Goal: Task Accomplishment & Management: Complete application form

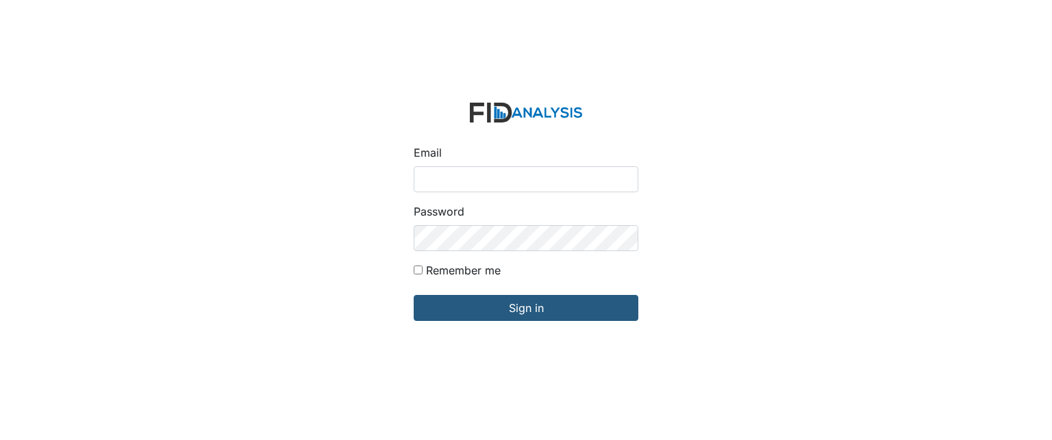
click at [463, 170] on input "Email" at bounding box center [526, 179] width 225 height 26
type input "[EMAIL_ADDRESS][DOMAIN_NAME]"
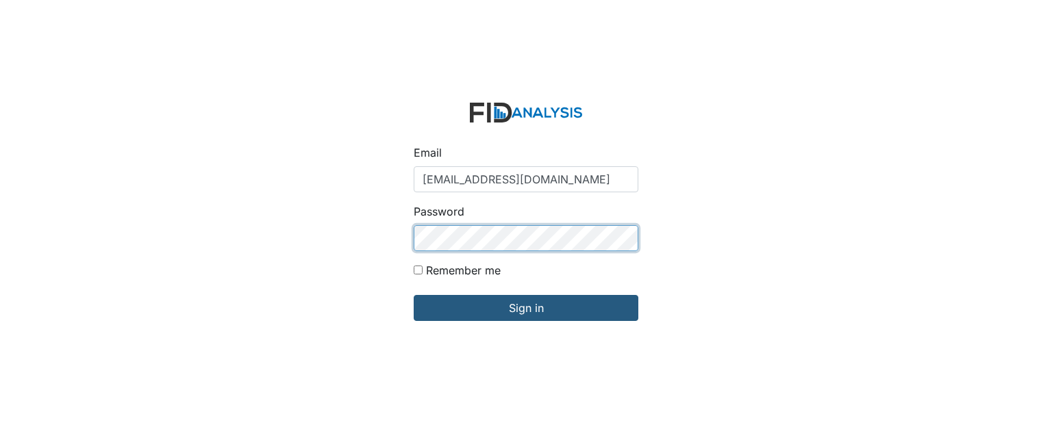
click at [414, 295] on input "Sign in" at bounding box center [526, 308] width 225 height 26
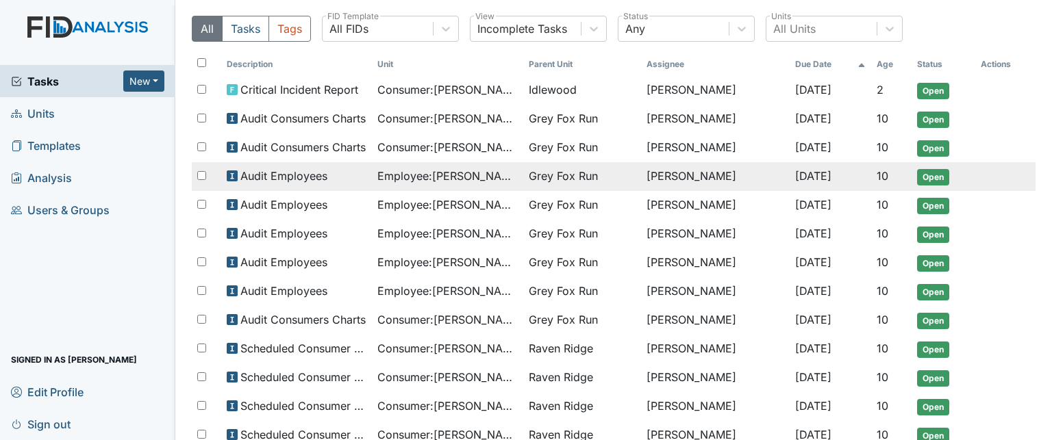
scroll to position [68, 0]
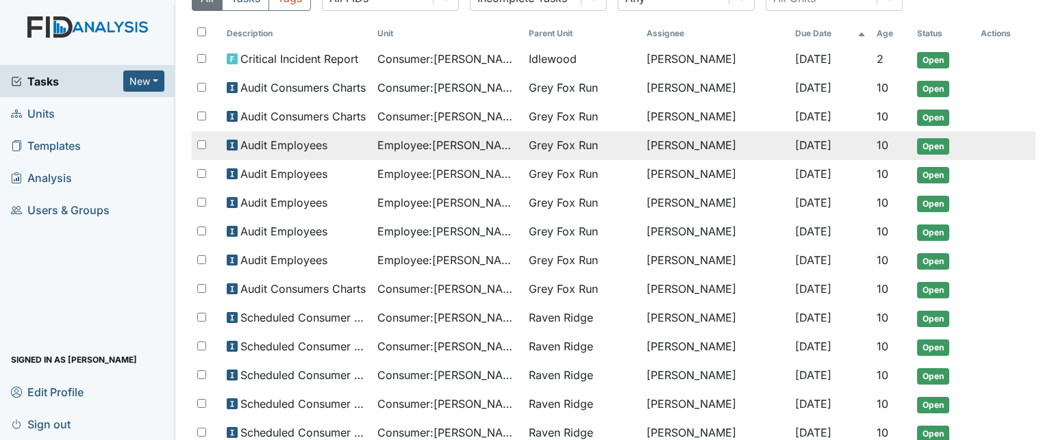
click at [460, 152] on td "Employee : Bryant, Destiny" at bounding box center [447, 145] width 151 height 29
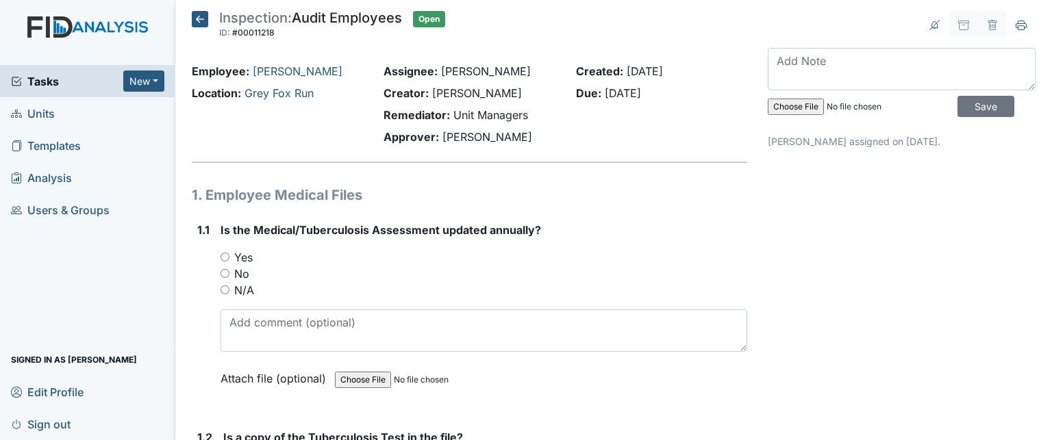
scroll to position [68, 0]
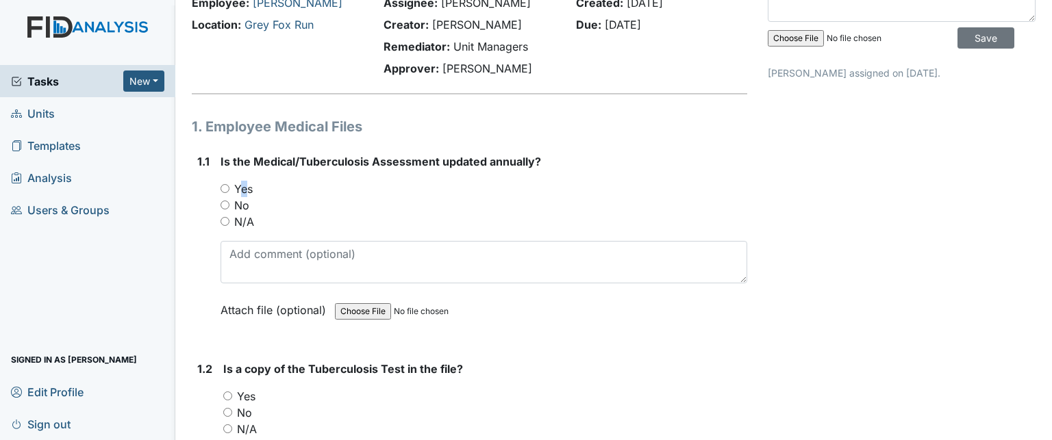
click at [241, 192] on label "Yes" at bounding box center [243, 189] width 18 height 16
click at [227, 186] on input "Yes" at bounding box center [225, 188] width 9 height 9
radio input "true"
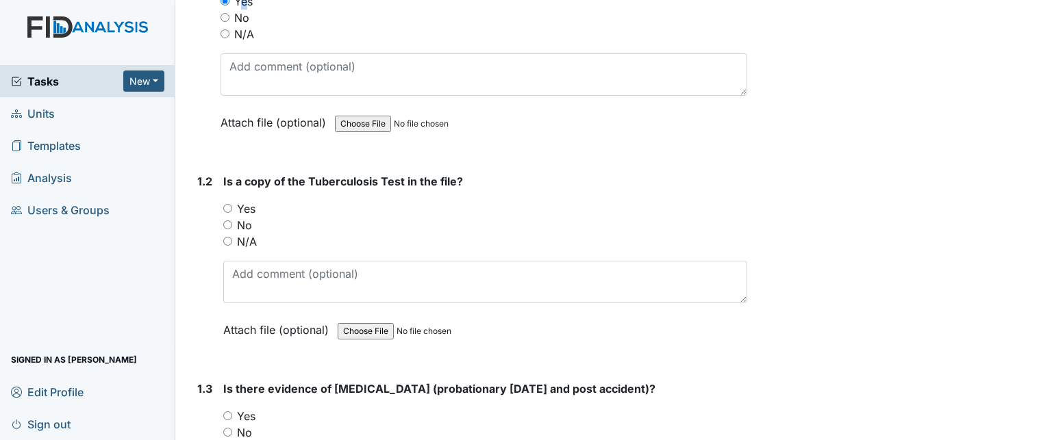
scroll to position [274, 0]
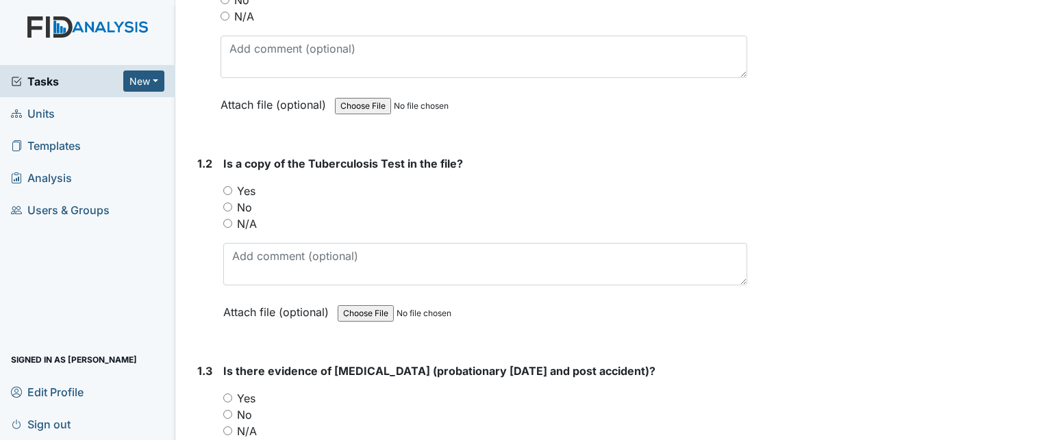
click at [227, 191] on input "Yes" at bounding box center [227, 190] width 9 height 9
radio input "true"
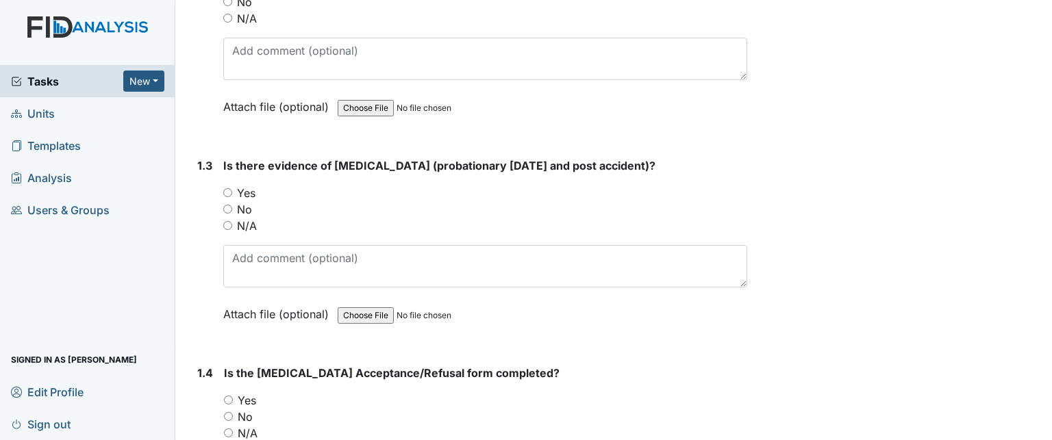
scroll to position [548, 0]
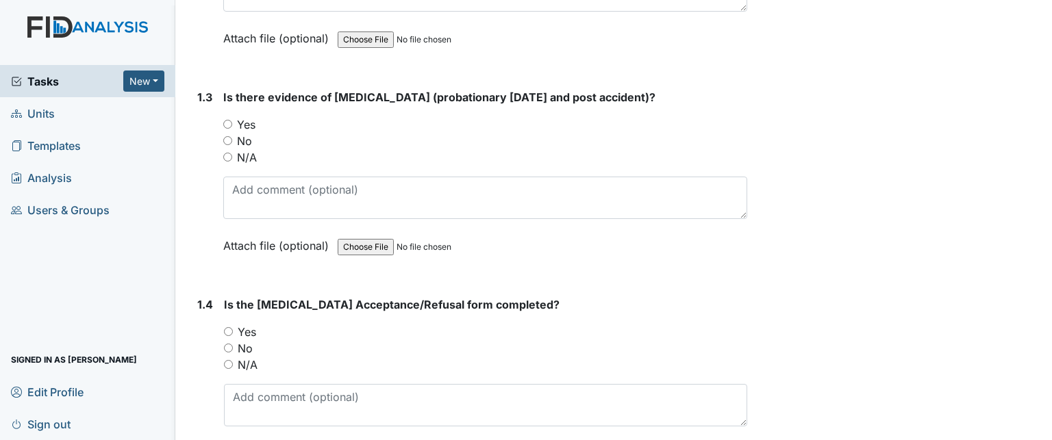
click at [243, 141] on label "No" at bounding box center [244, 141] width 15 height 16
click at [232, 141] on input "No" at bounding box center [227, 140] width 9 height 9
radio input "true"
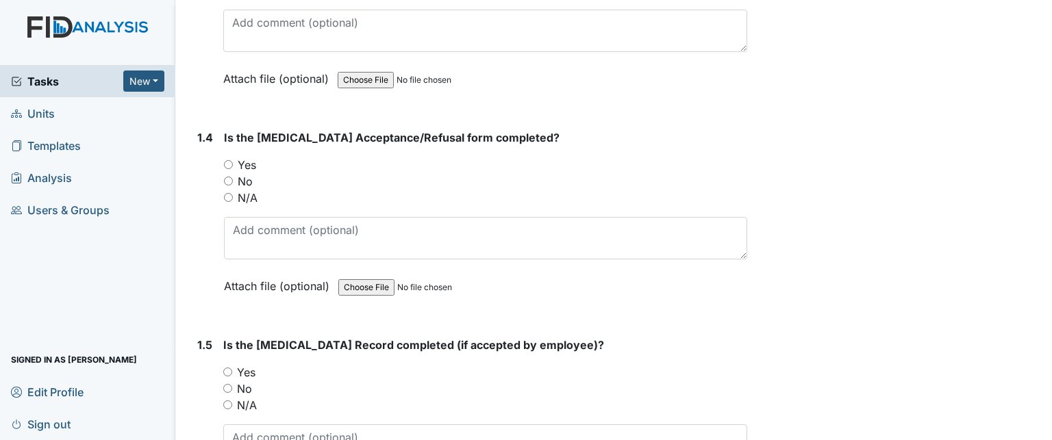
scroll to position [753, 0]
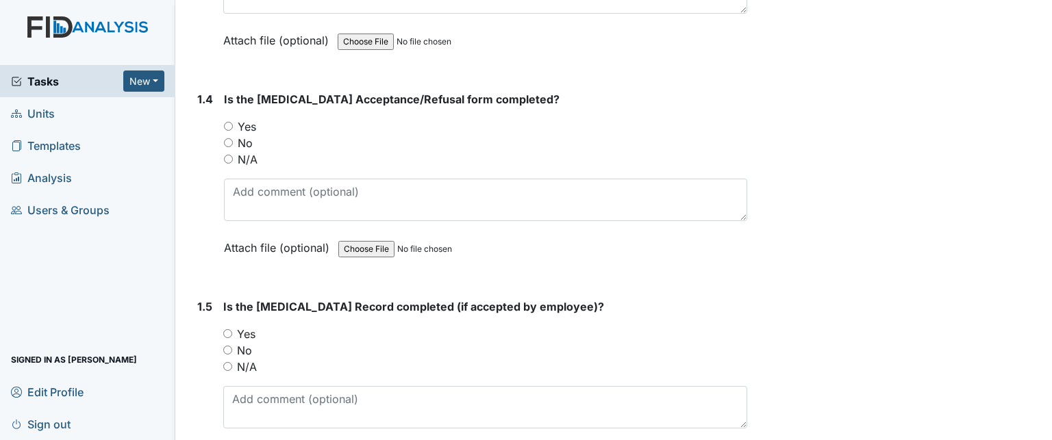
click at [249, 128] on label "Yes" at bounding box center [247, 126] width 18 height 16
click at [233, 128] on input "Yes" at bounding box center [228, 126] width 9 height 9
radio input "true"
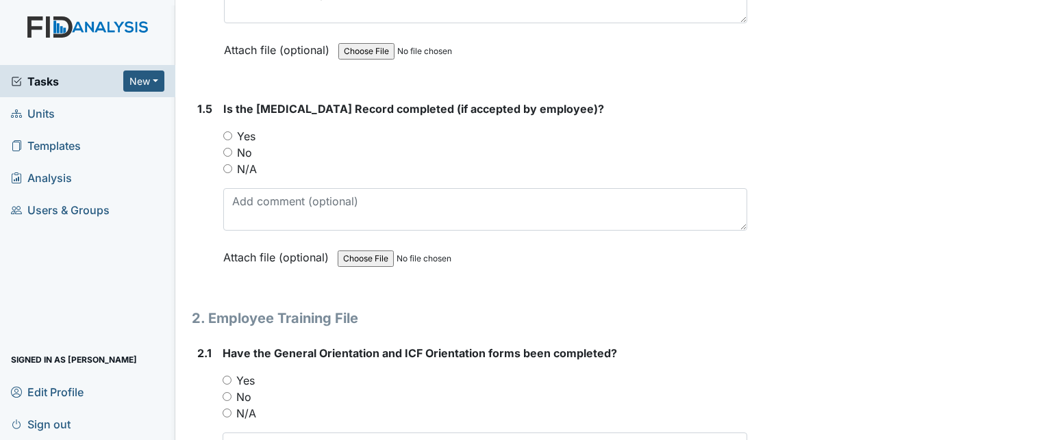
scroll to position [959, 0]
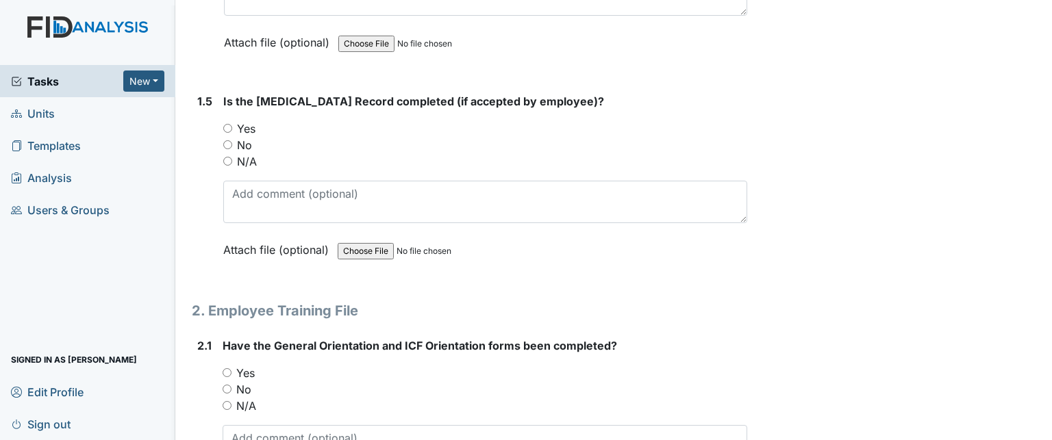
click at [252, 158] on label "N/A" at bounding box center [247, 161] width 20 height 16
click at [232, 158] on input "N/A" at bounding box center [227, 161] width 9 height 9
radio input "true"
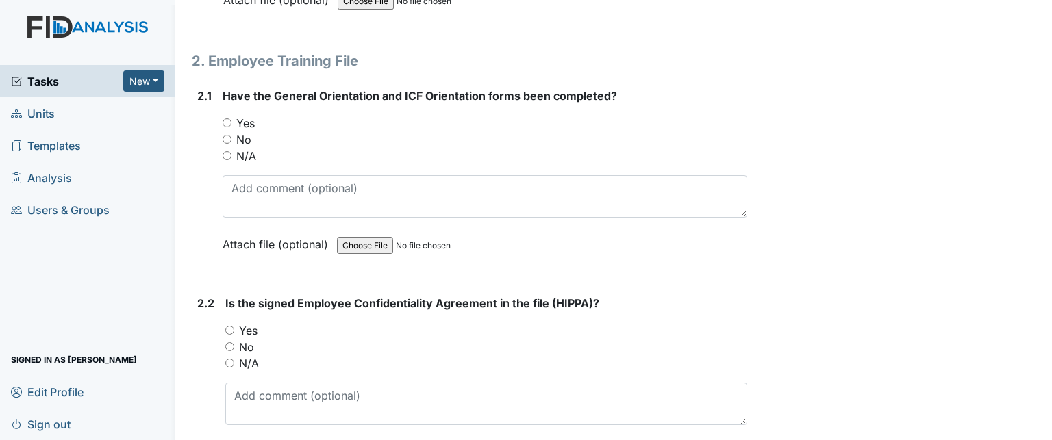
scroll to position [1233, 0]
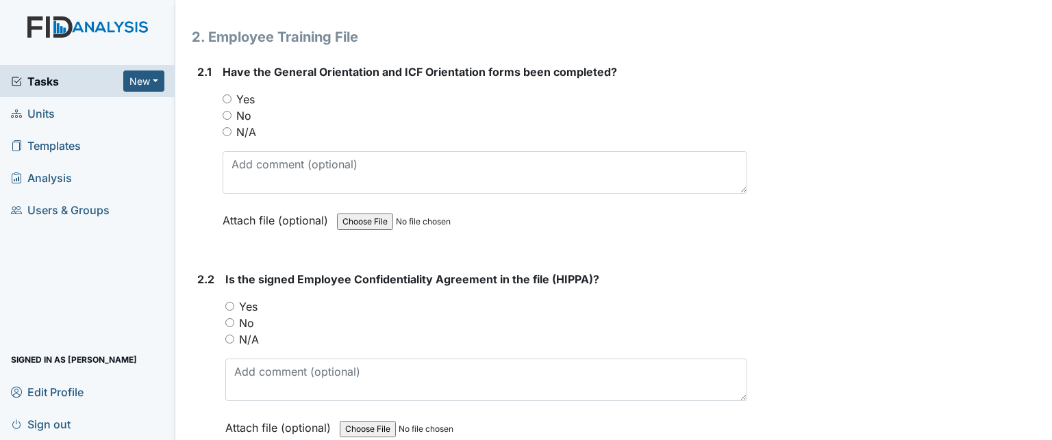
click at [227, 95] on input "Yes" at bounding box center [227, 99] width 9 height 9
radio input "true"
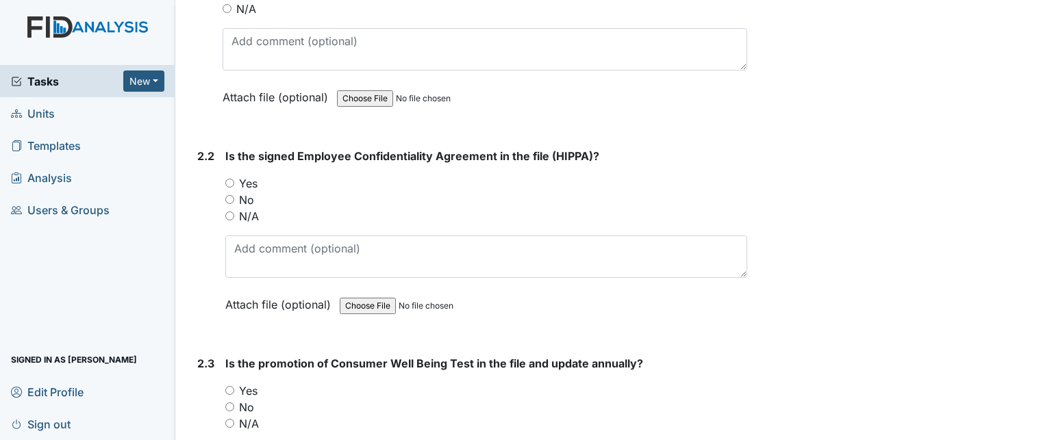
scroll to position [1370, 0]
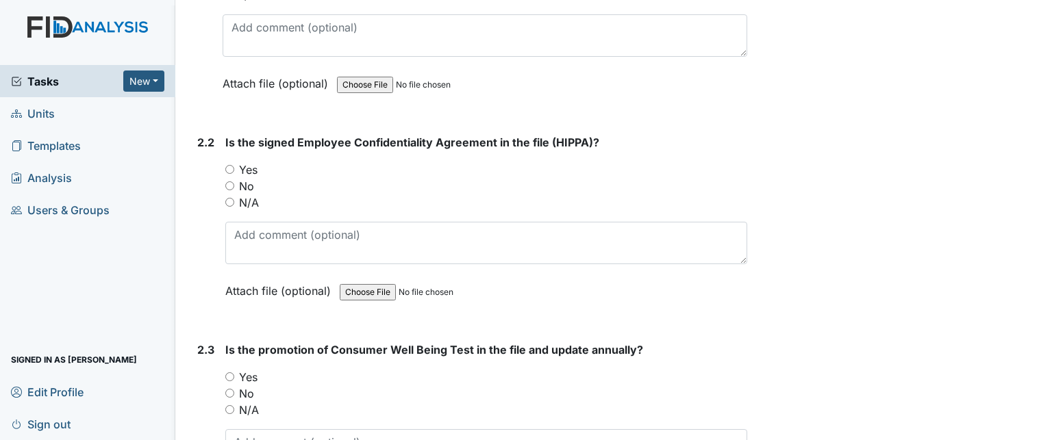
click at [233, 165] on input "Yes" at bounding box center [229, 169] width 9 height 9
radio input "true"
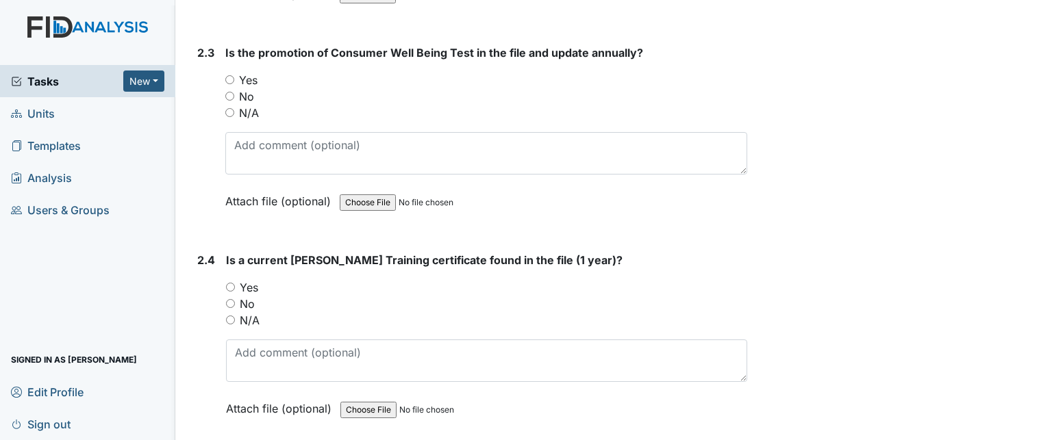
scroll to position [1644, 0]
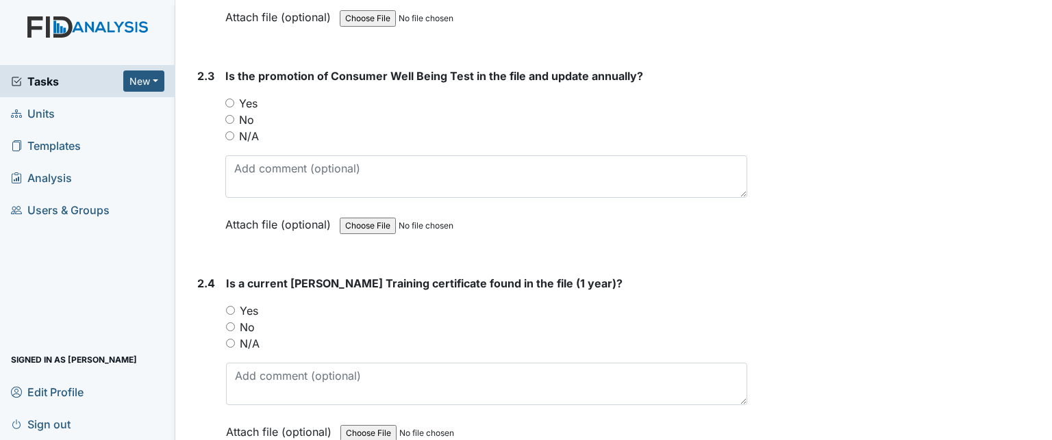
click at [227, 99] on input "Yes" at bounding box center [229, 103] width 9 height 9
radio input "true"
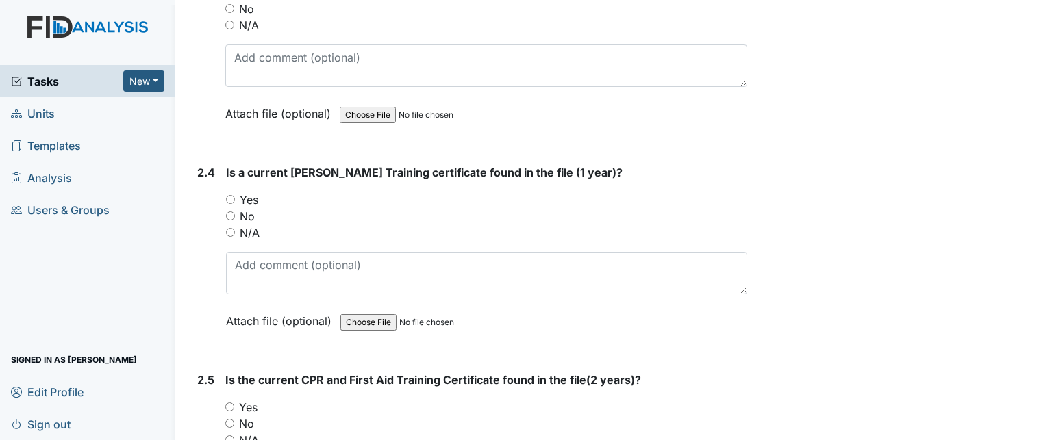
scroll to position [1781, 0]
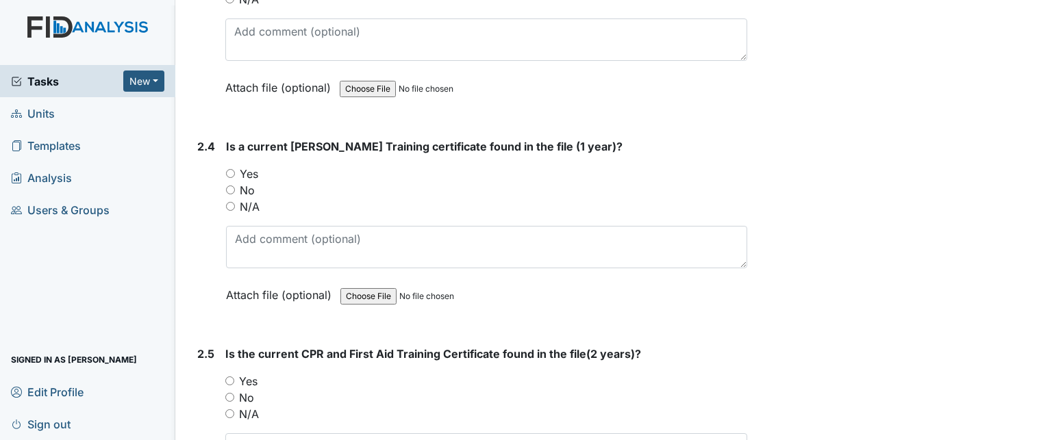
click at [229, 169] on input "Yes" at bounding box center [230, 173] width 9 height 9
radio input "true"
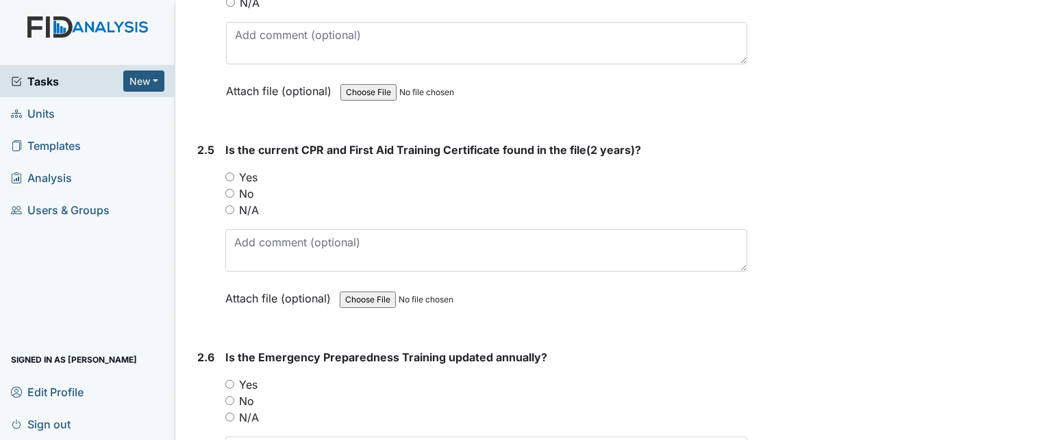
scroll to position [1986, 0]
click at [234, 171] on input "Yes" at bounding box center [229, 175] width 9 height 9
radio input "true"
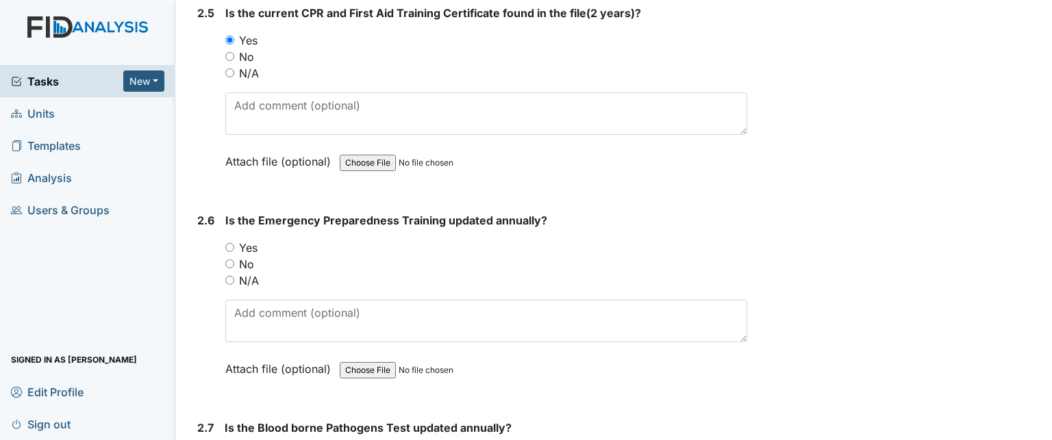
scroll to position [2123, 0]
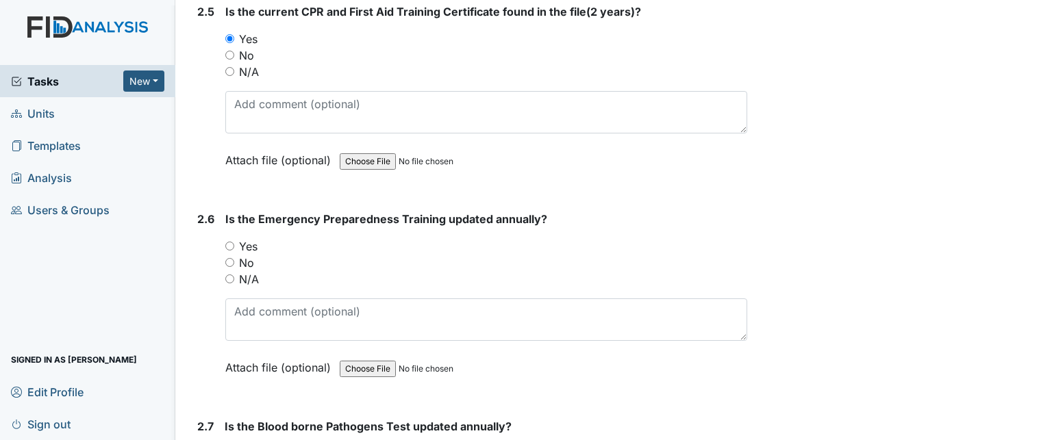
click at [232, 242] on input "Yes" at bounding box center [229, 246] width 9 height 9
radio input "true"
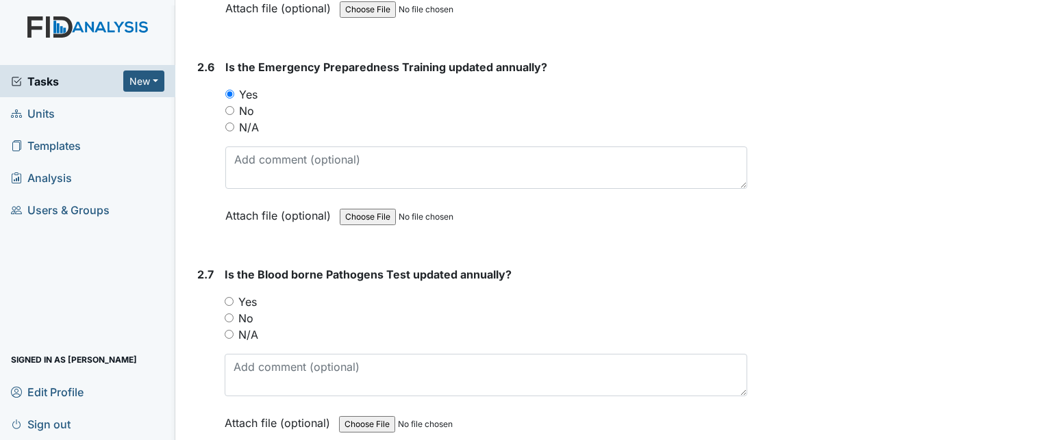
scroll to position [2328, 0]
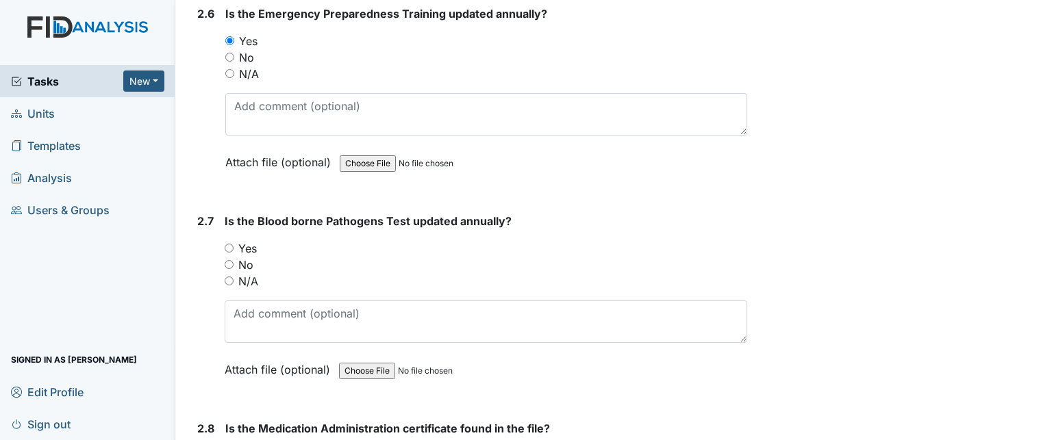
click at [233, 244] on input "Yes" at bounding box center [229, 248] width 9 height 9
radio input "true"
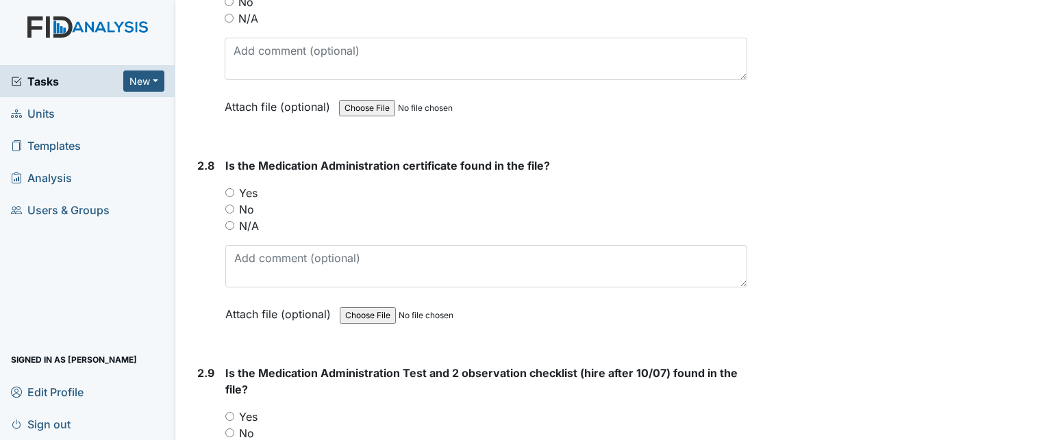
scroll to position [2602, 0]
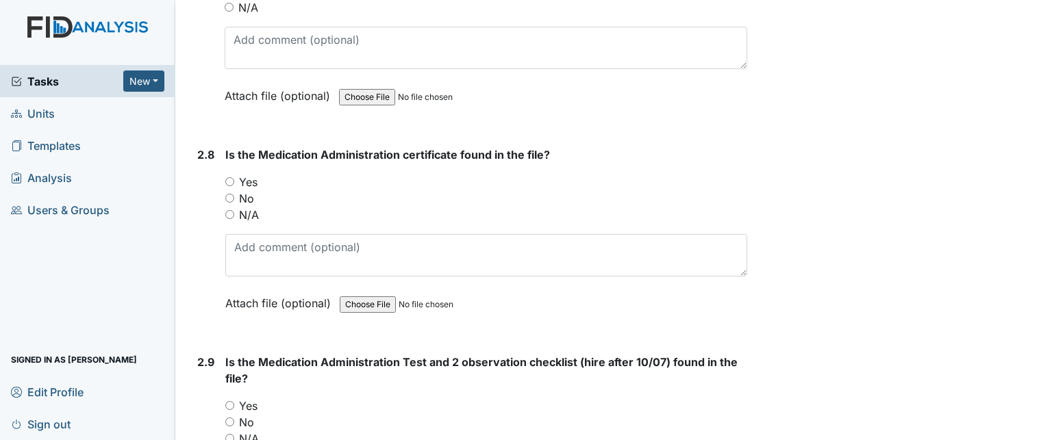
click at [229, 177] on input "Yes" at bounding box center [229, 181] width 9 height 9
radio input "true"
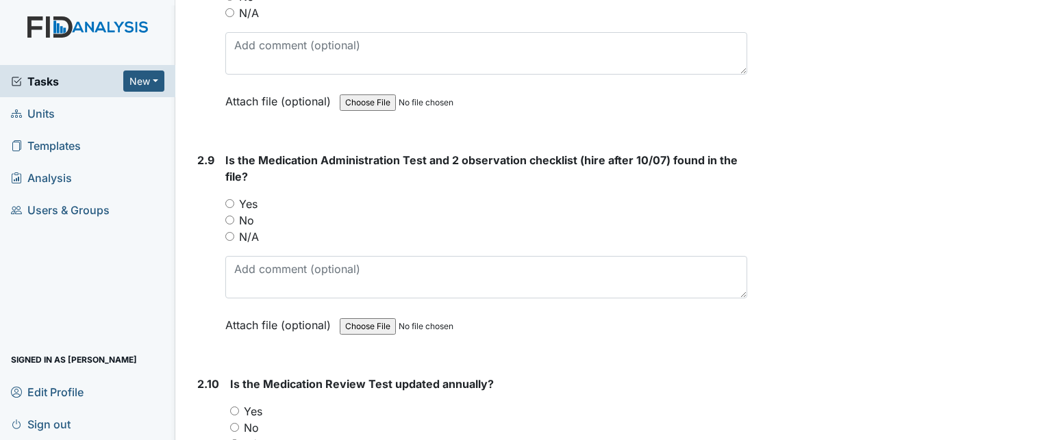
scroll to position [2808, 0]
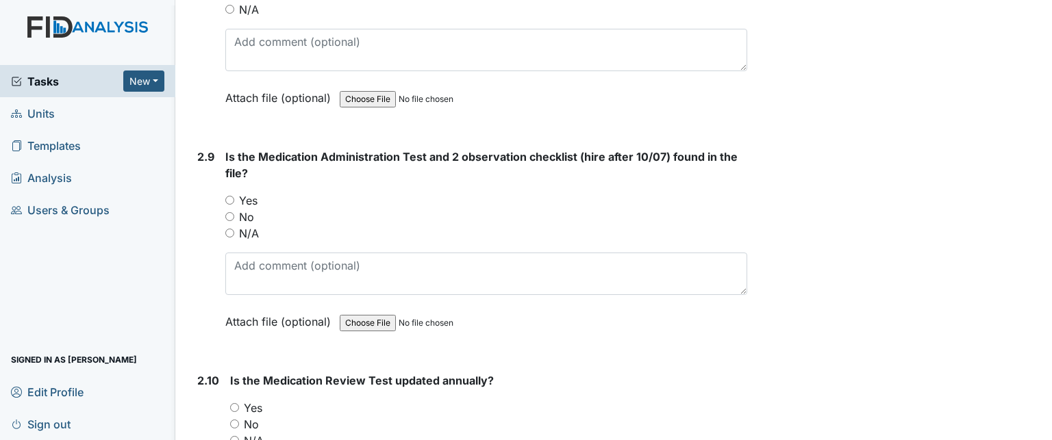
click at [247, 192] on label "Yes" at bounding box center [248, 200] width 18 height 16
click at [234, 196] on input "Yes" at bounding box center [229, 200] width 9 height 9
radio input "true"
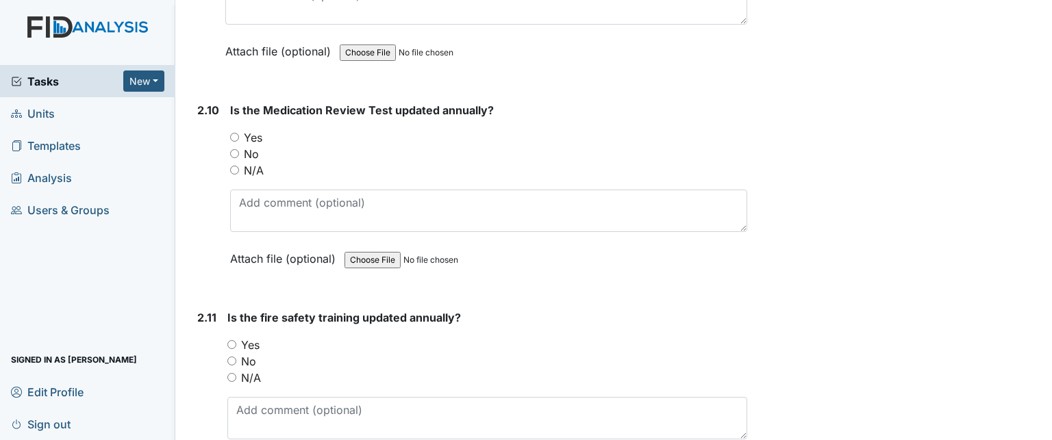
scroll to position [3082, 0]
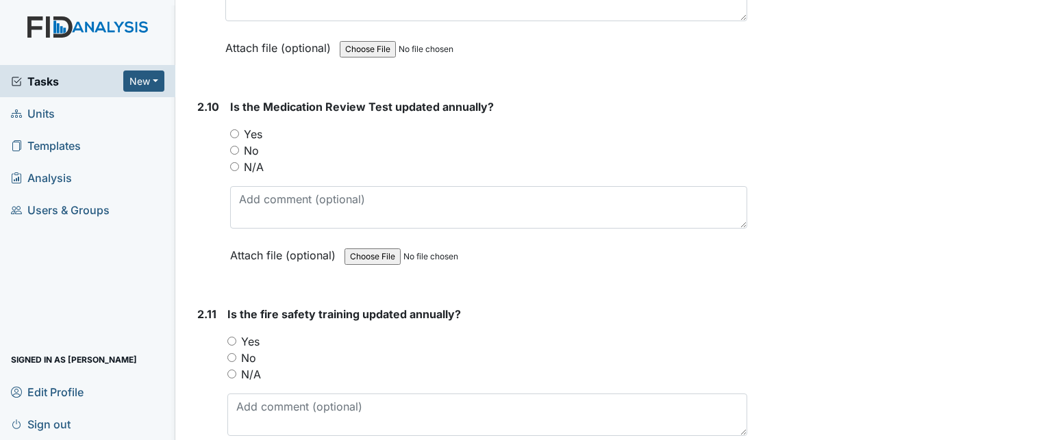
click at [254, 159] on label "N/A" at bounding box center [254, 167] width 20 height 16
click at [237, 162] on input "N/A" at bounding box center [234, 166] width 9 height 9
radio input "true"
click at [351, 166] on div "Is the Medication Review Test updated annually? You must select one of the belo…" at bounding box center [488, 186] width 517 height 175
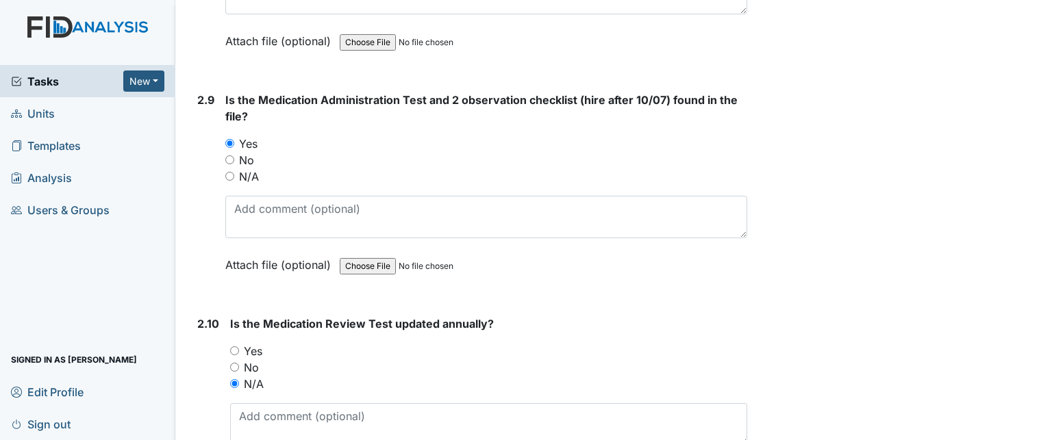
scroll to position [2808, 0]
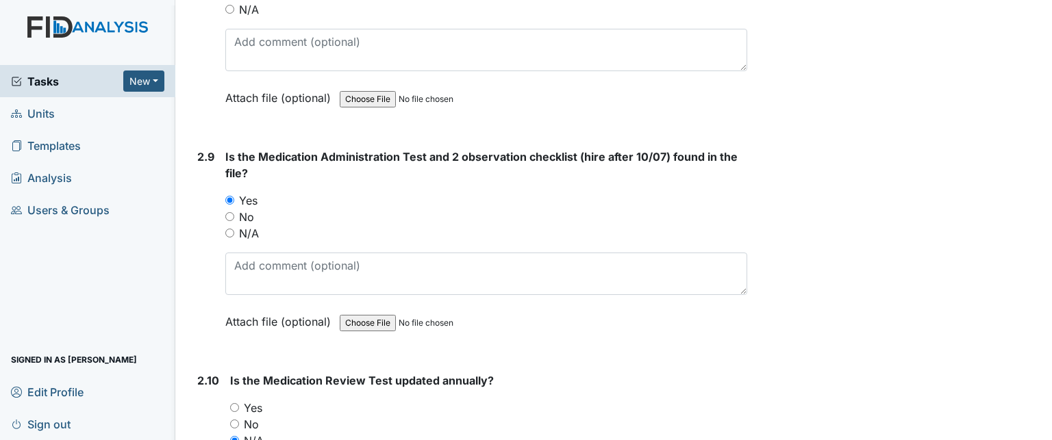
click at [230, 229] on input "N/A" at bounding box center [229, 233] width 9 height 9
radio input "true"
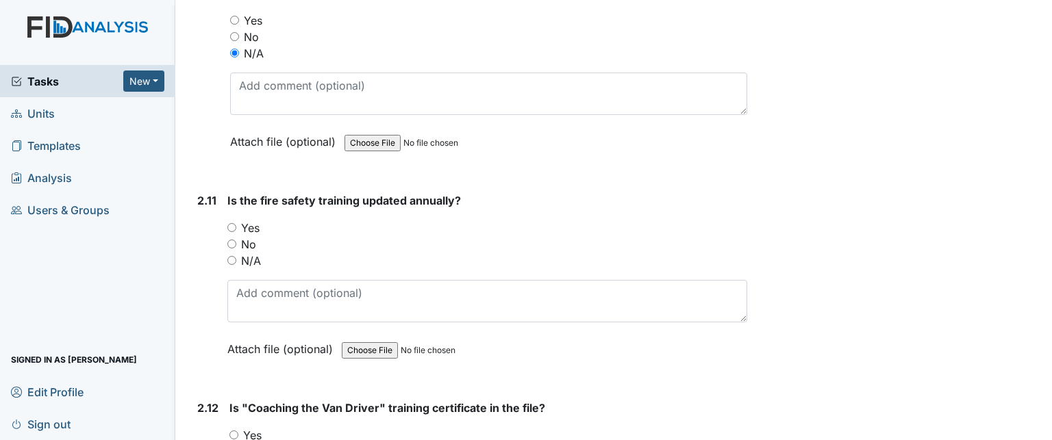
scroll to position [3287, 0]
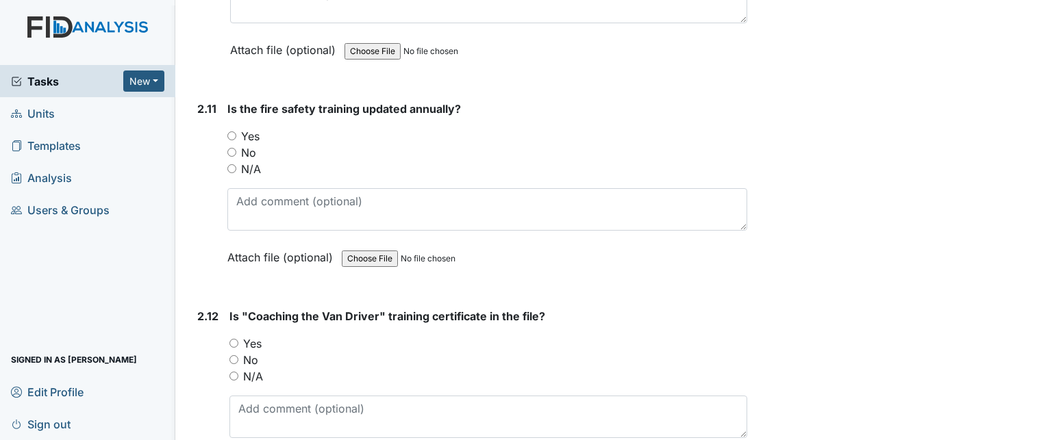
click at [231, 131] on input "Yes" at bounding box center [231, 135] width 9 height 9
radio input "true"
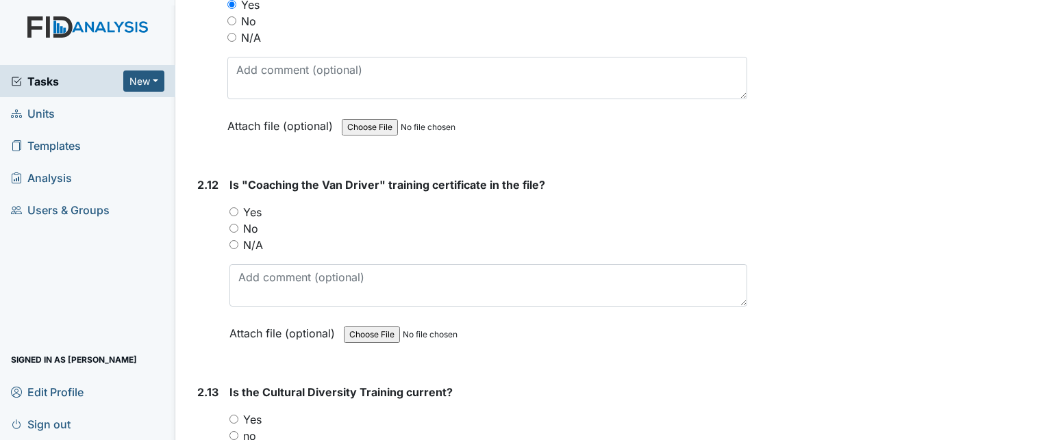
scroll to position [3424, 0]
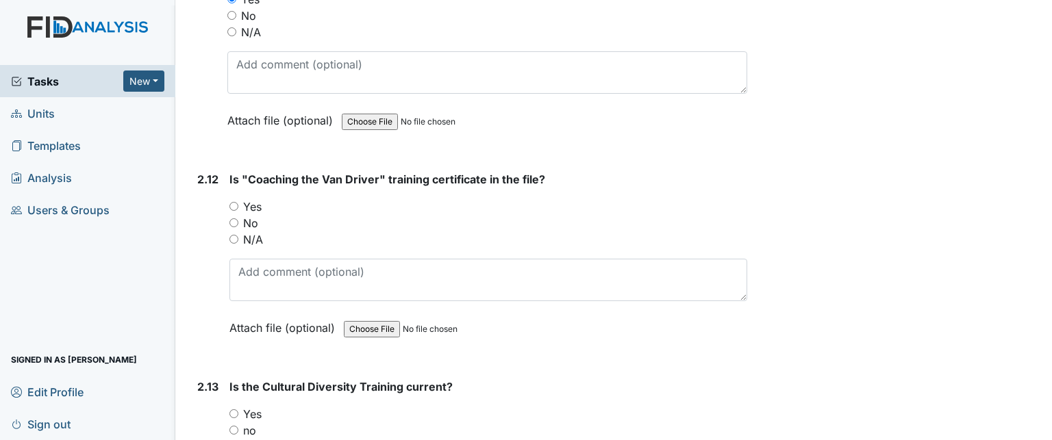
click at [235, 202] on input "Yes" at bounding box center [233, 206] width 9 height 9
radio input "true"
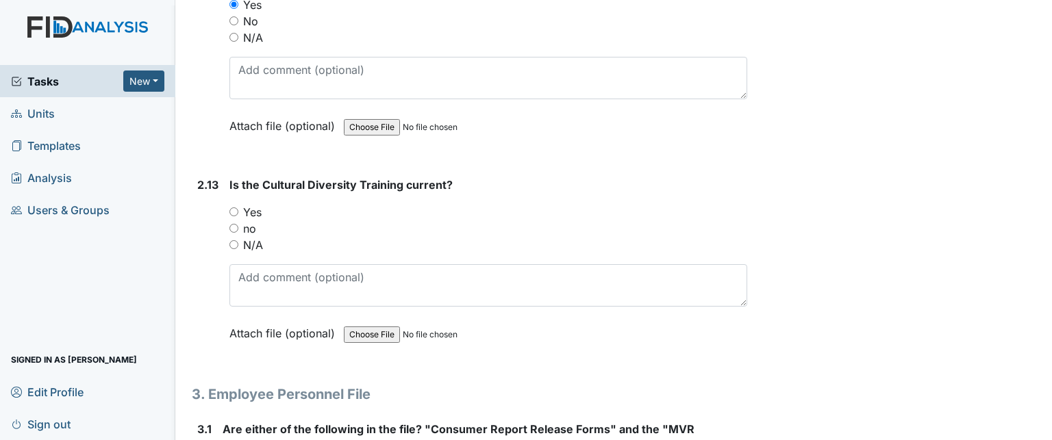
scroll to position [3630, 0]
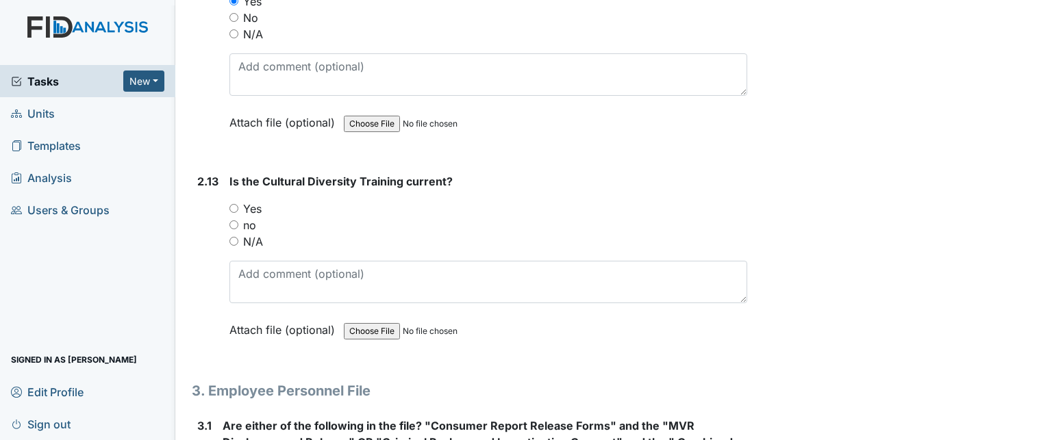
click at [233, 204] on input "Yes" at bounding box center [233, 208] width 9 height 9
radio input "true"
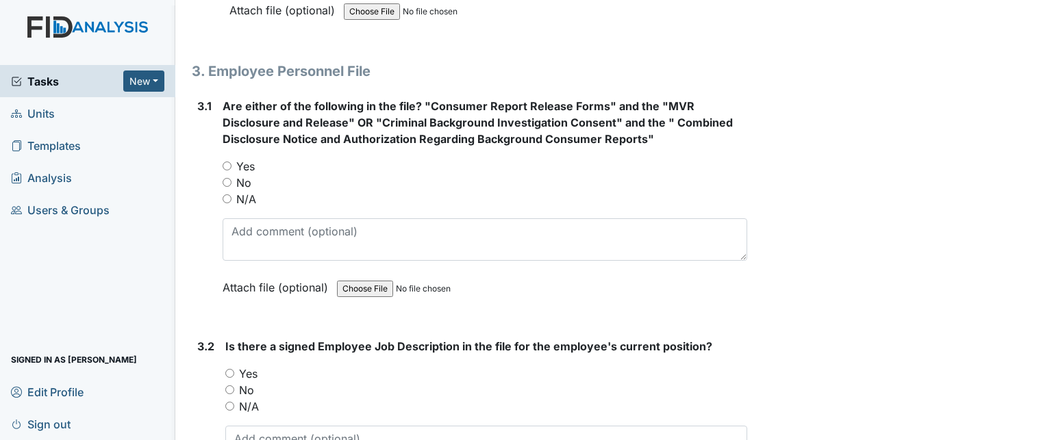
scroll to position [3972, 0]
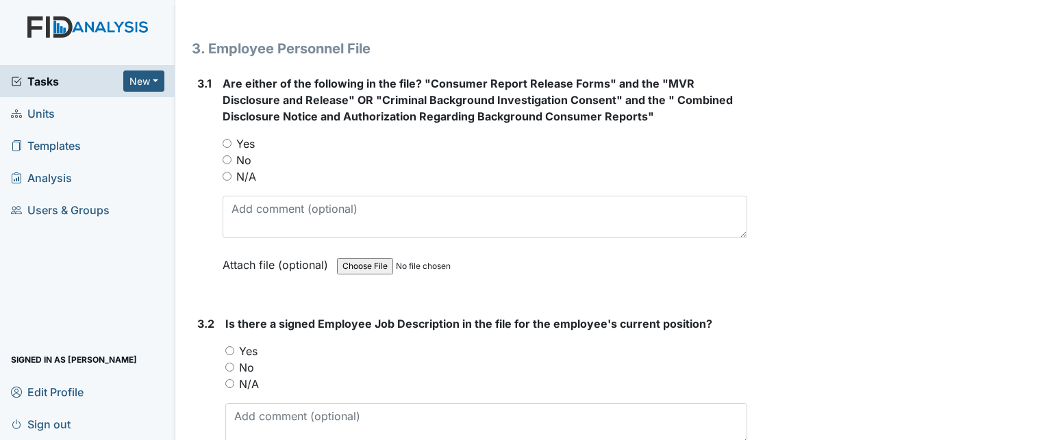
click at [249, 136] on label "Yes" at bounding box center [245, 144] width 18 height 16
click at [231, 139] on input "Yes" at bounding box center [227, 143] width 9 height 9
radio input "true"
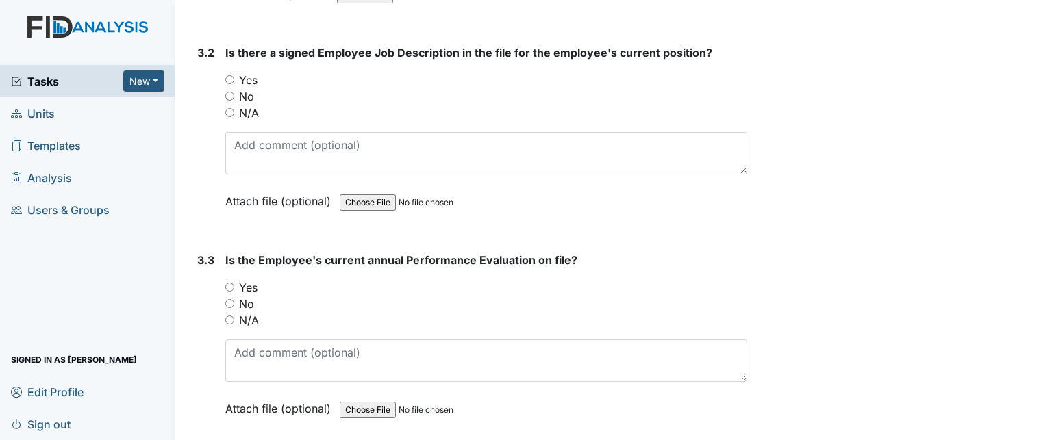
scroll to position [4246, 0]
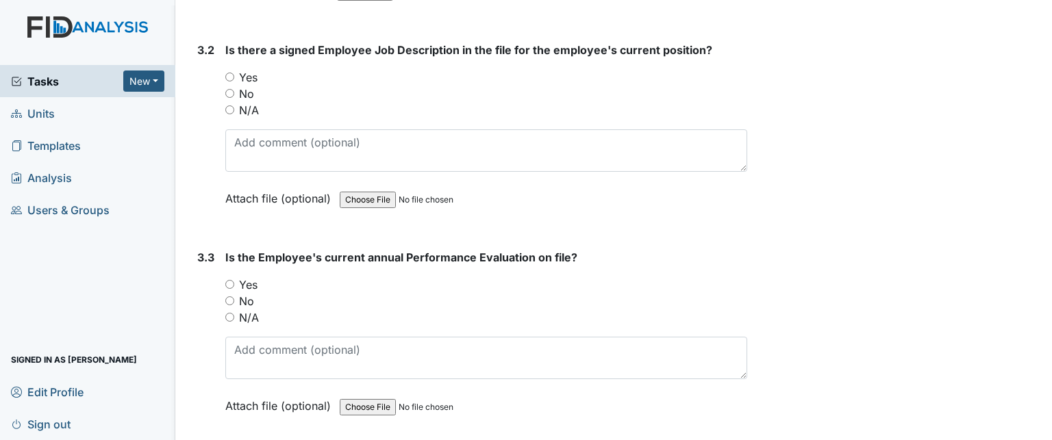
click at [230, 73] on input "Yes" at bounding box center [229, 77] width 9 height 9
radio input "true"
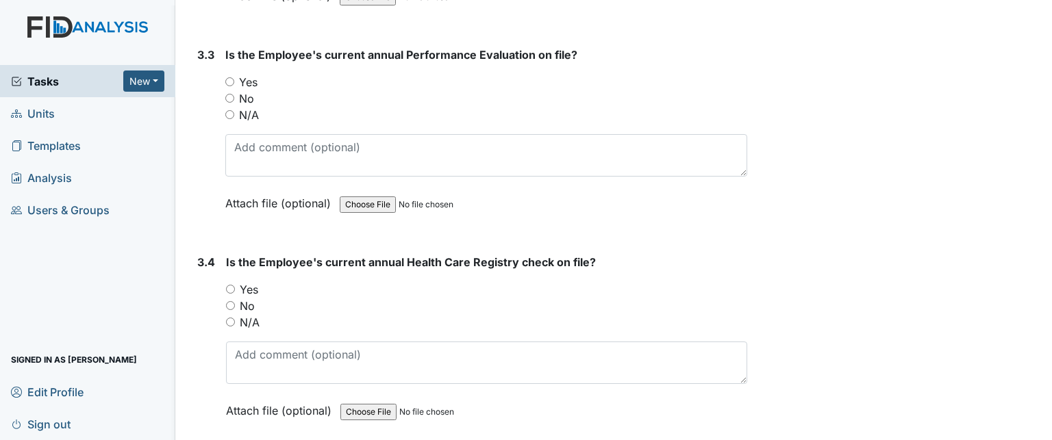
scroll to position [4452, 0]
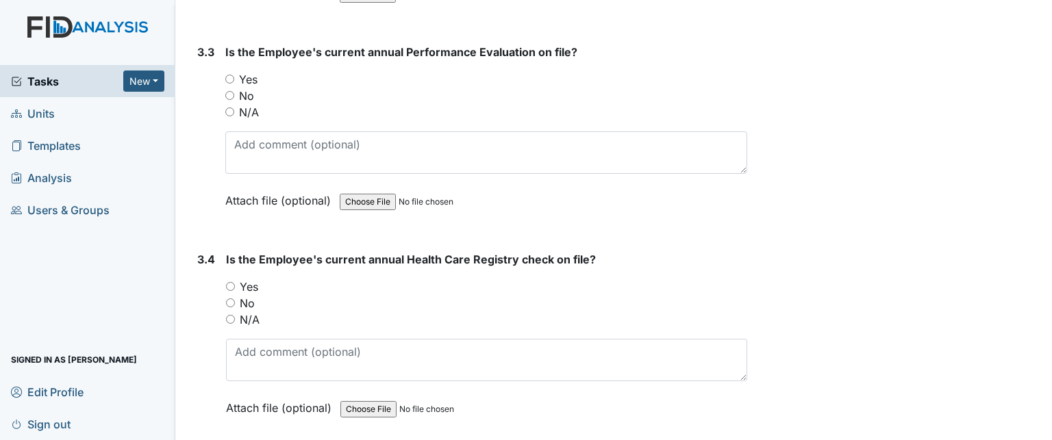
click at [252, 104] on label "N/A" at bounding box center [249, 112] width 20 height 16
click at [234, 108] on input "N/A" at bounding box center [229, 112] width 9 height 9
radio input "true"
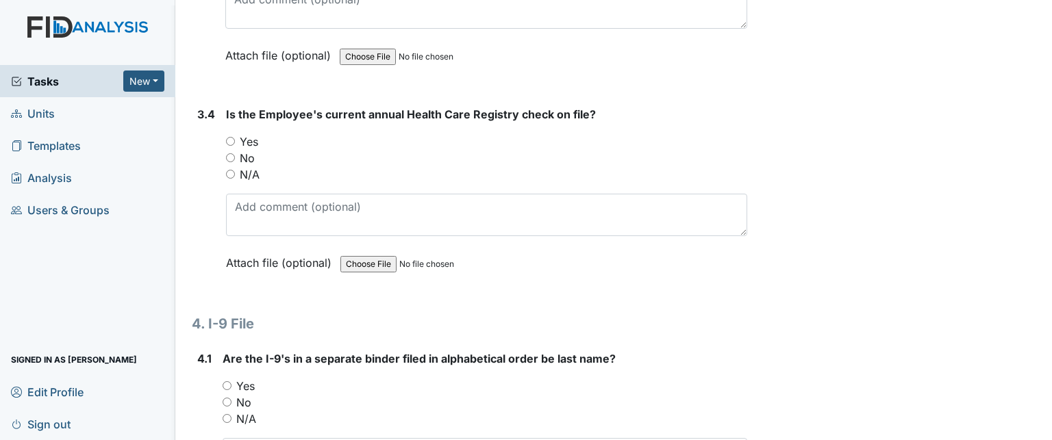
scroll to position [4657, 0]
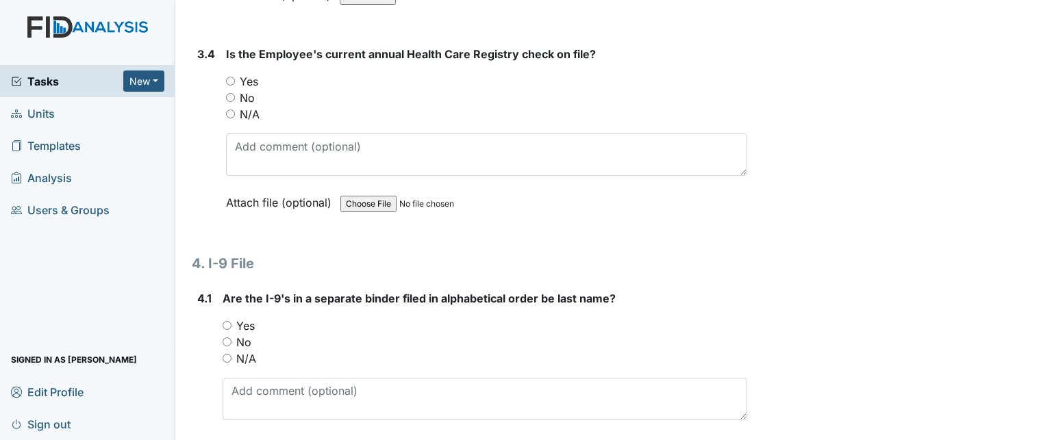
click at [243, 73] on label "Yes" at bounding box center [249, 81] width 18 height 16
click at [235, 77] on input "Yes" at bounding box center [230, 81] width 9 height 9
radio input "true"
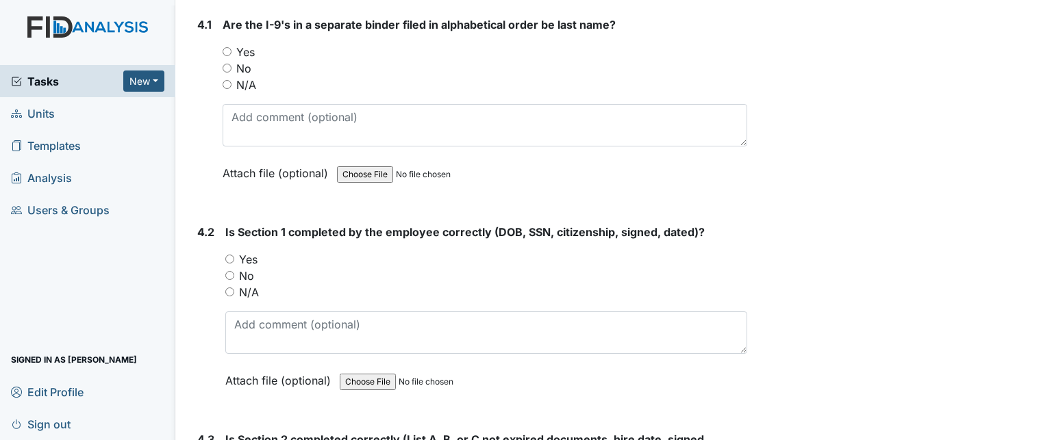
scroll to position [4862, 0]
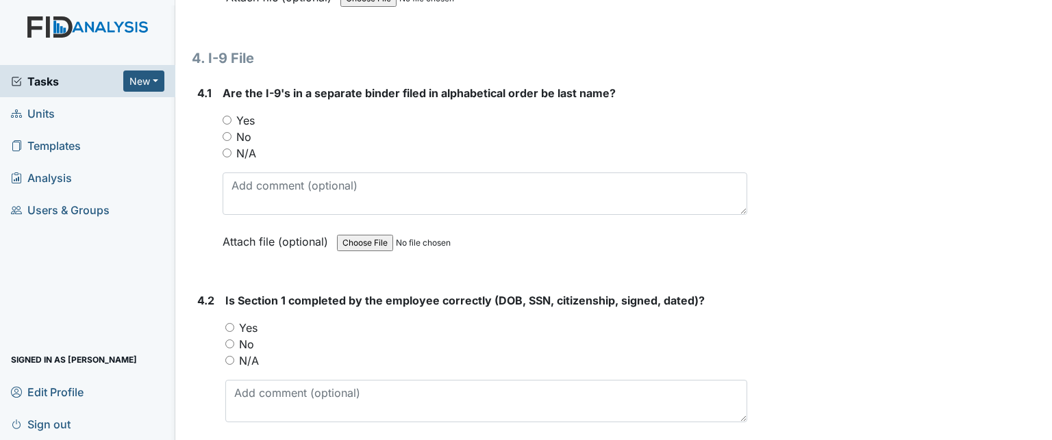
click at [229, 116] on input "Yes" at bounding box center [227, 120] width 9 height 9
radio input "true"
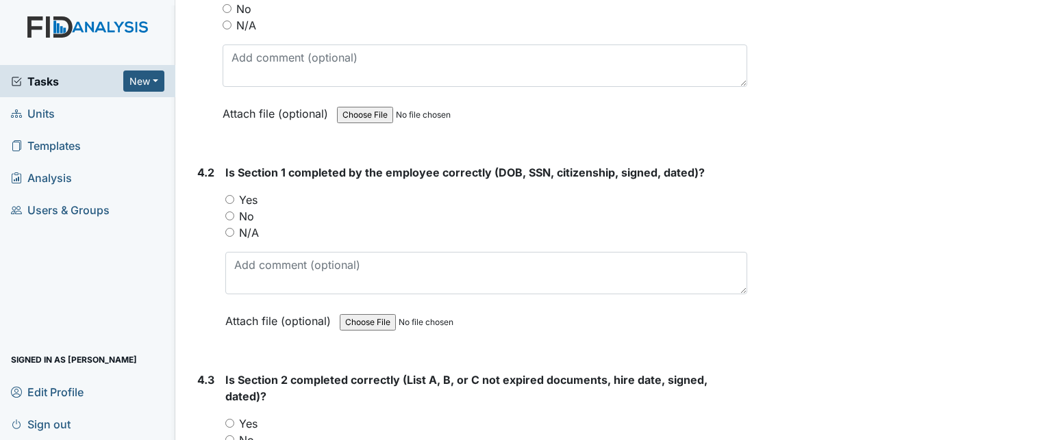
scroll to position [4999, 0]
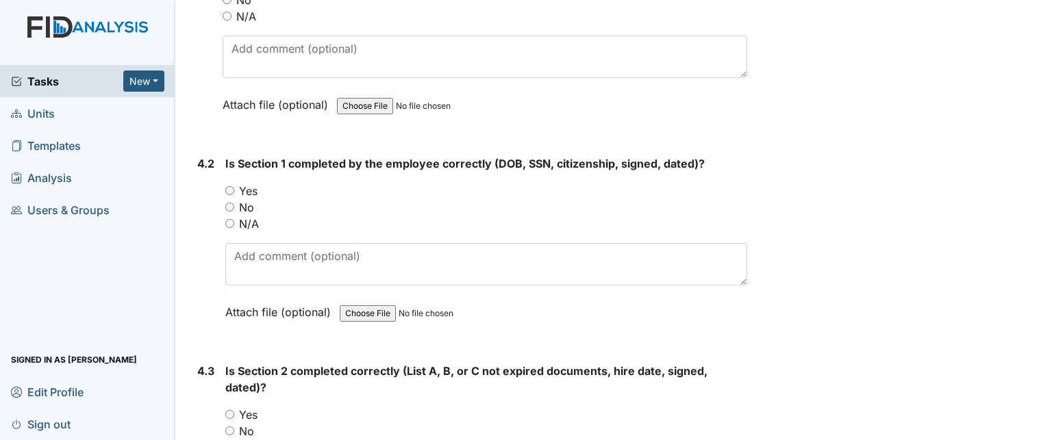
click at [242, 183] on label "Yes" at bounding box center [248, 191] width 18 height 16
click at [234, 186] on input "Yes" at bounding box center [229, 190] width 9 height 9
radio input "true"
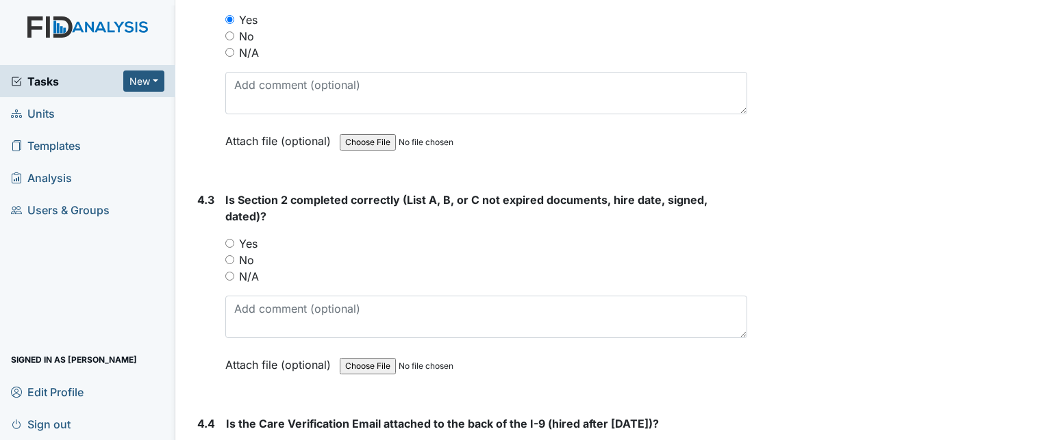
scroll to position [5205, 0]
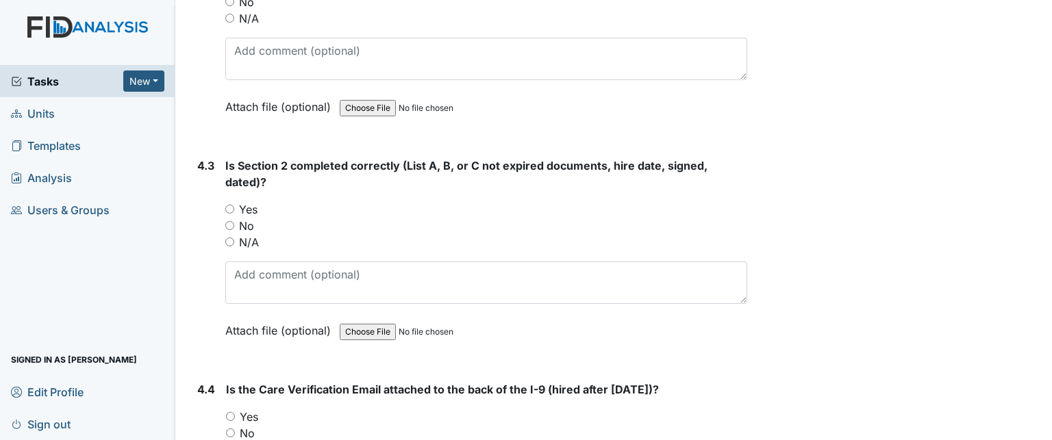
click at [252, 201] on label "Yes" at bounding box center [248, 209] width 18 height 16
click at [234, 205] on input "Yes" at bounding box center [229, 209] width 9 height 9
radio input "true"
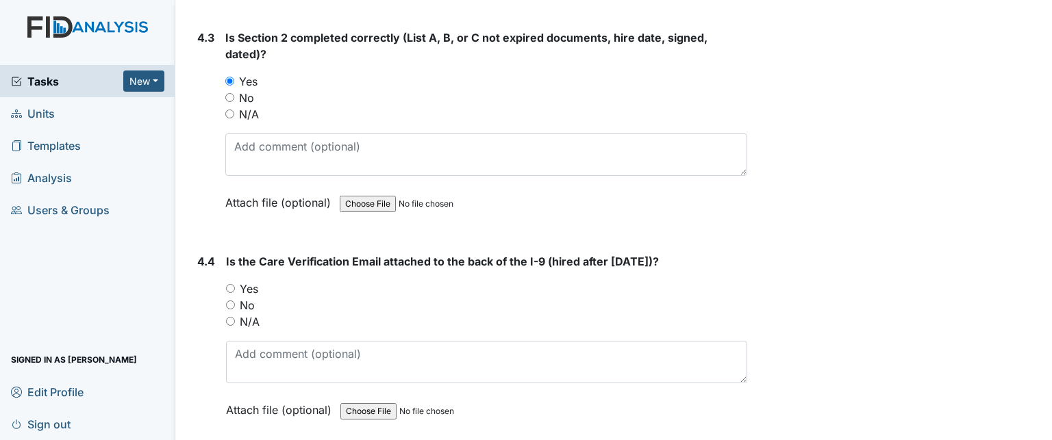
scroll to position [5372, 0]
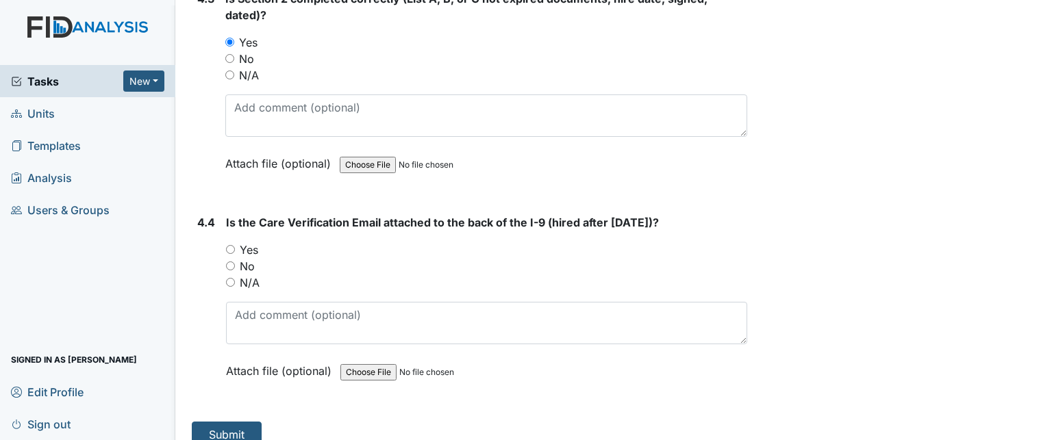
click at [251, 242] on label "Yes" at bounding box center [249, 250] width 18 height 16
click at [235, 245] on input "Yes" at bounding box center [230, 249] width 9 height 9
radio input "true"
click at [233, 422] on button "Submit" at bounding box center [227, 435] width 70 height 26
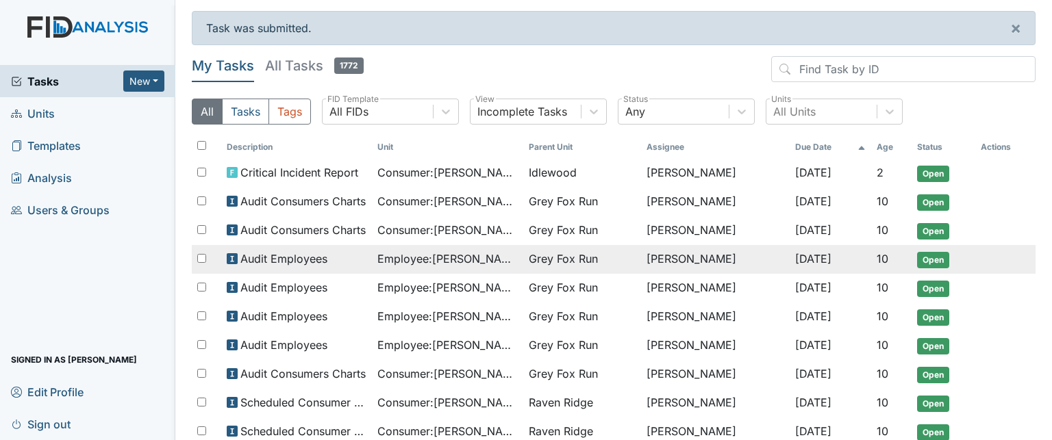
click at [386, 262] on span "Employee : Dunning, Natalyah" at bounding box center [447, 259] width 140 height 16
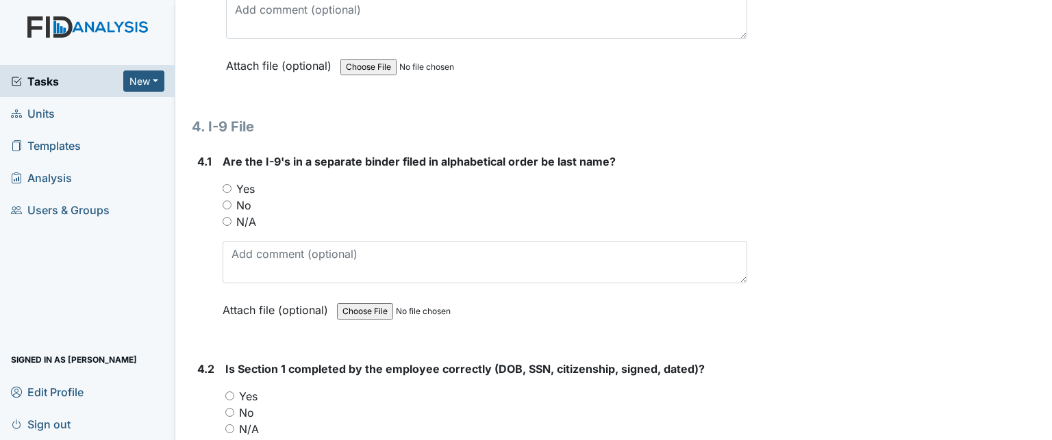
scroll to position [4794, 0]
click at [252, 181] on label "Yes" at bounding box center [245, 189] width 18 height 16
click at [231, 184] on input "Yes" at bounding box center [227, 188] width 9 height 9
radio input "true"
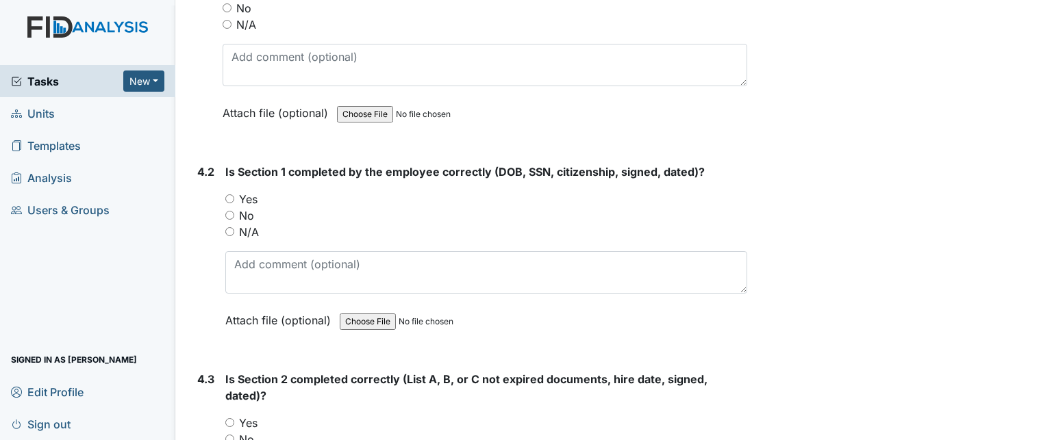
scroll to position [4999, 0]
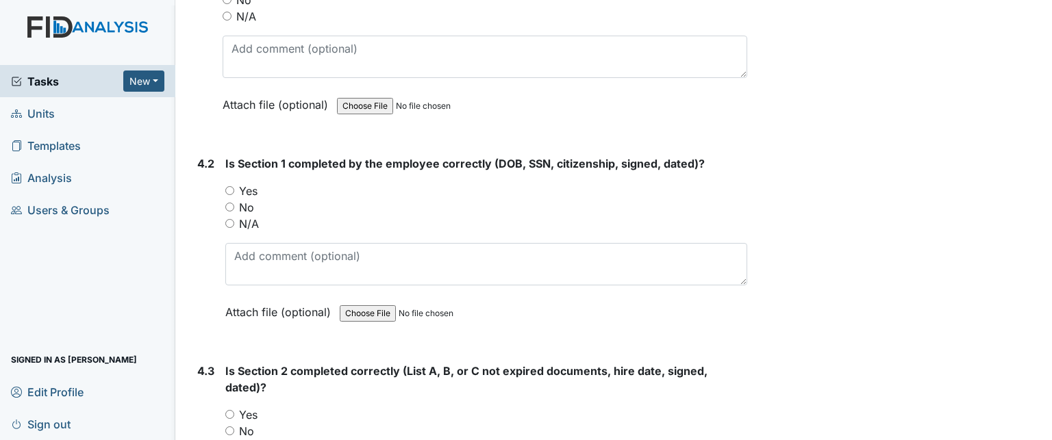
click at [252, 183] on label "Yes" at bounding box center [248, 191] width 18 height 16
click at [234, 186] on input "Yes" at bounding box center [229, 190] width 9 height 9
radio input "true"
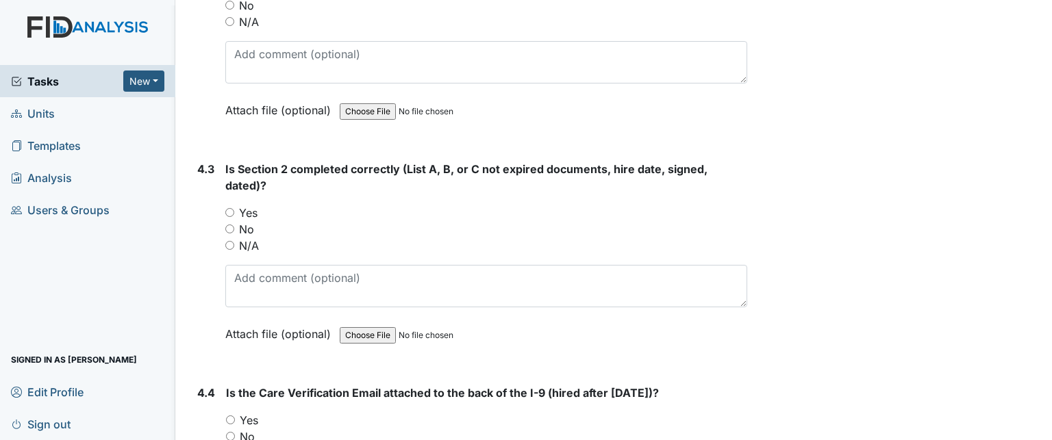
scroll to position [5205, 0]
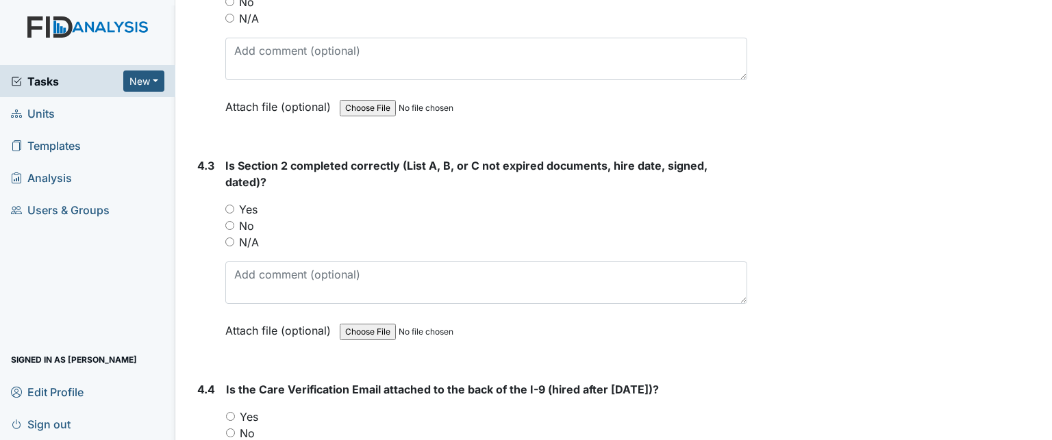
click at [253, 201] on label "Yes" at bounding box center [248, 209] width 18 height 16
click at [234, 205] on input "Yes" at bounding box center [229, 209] width 9 height 9
radio input "true"
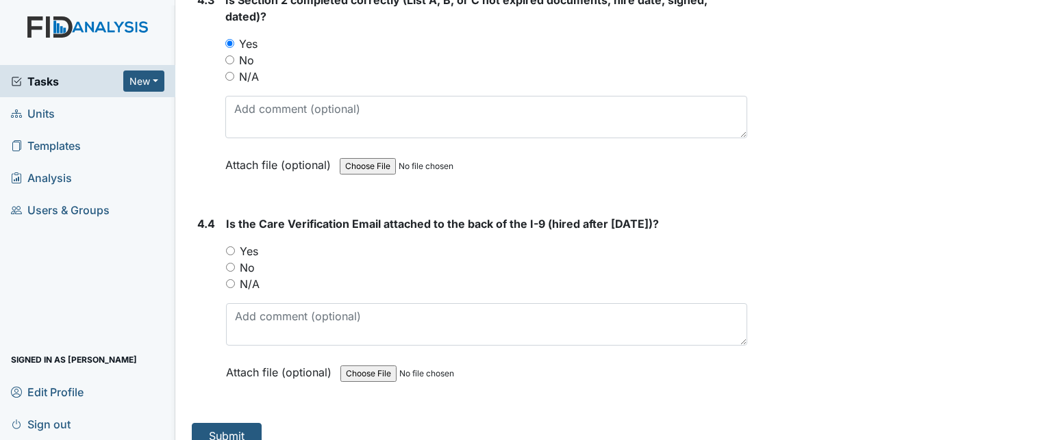
scroll to position [5372, 0]
click at [258, 242] on label "Yes" at bounding box center [249, 250] width 18 height 16
click at [235, 245] on input "Yes" at bounding box center [230, 249] width 9 height 9
radio input "true"
click at [35, 84] on span "Tasks" at bounding box center [67, 81] width 112 height 16
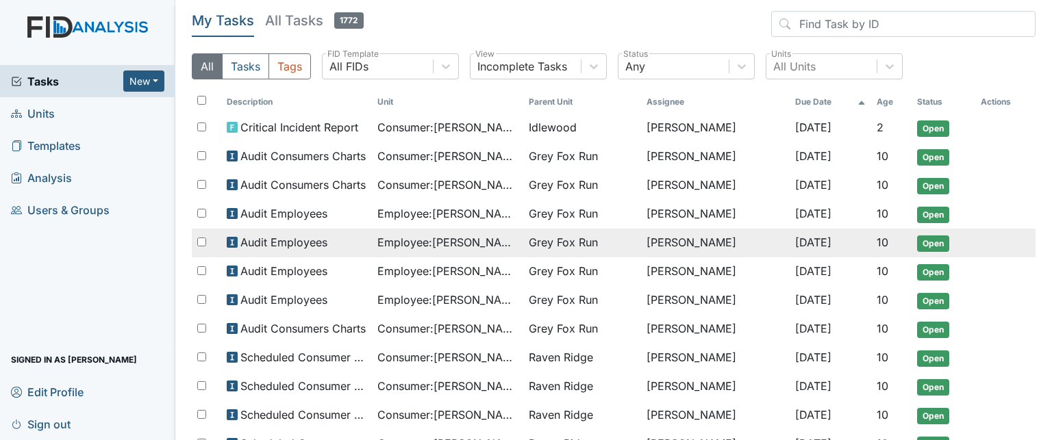
click at [411, 244] on span "Employee : George, Chandra" at bounding box center [447, 242] width 140 height 16
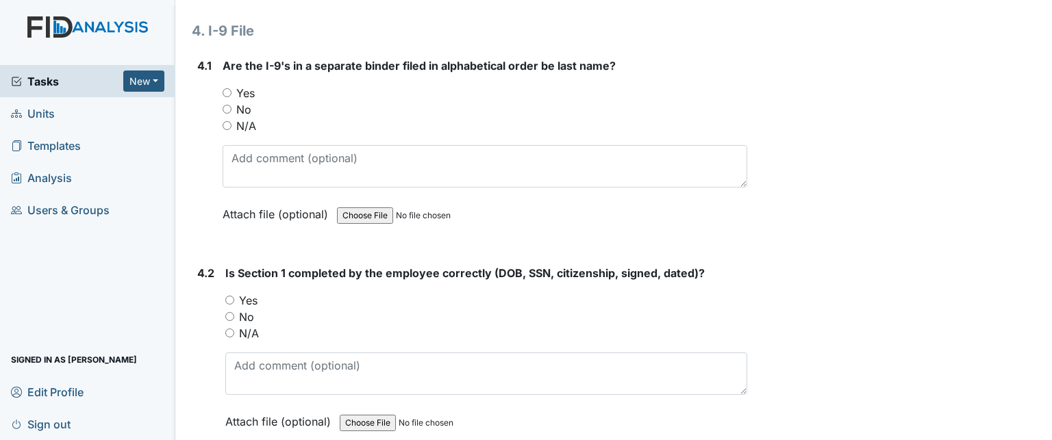
scroll to position [4893, 0]
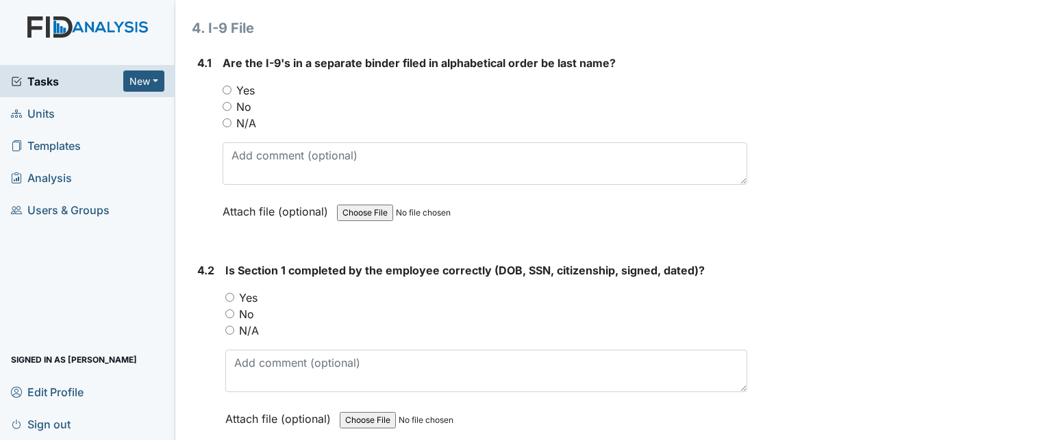
click at [254, 82] on label "Yes" at bounding box center [245, 90] width 18 height 16
click at [231, 86] on input "Yes" at bounding box center [227, 90] width 9 height 9
radio input "true"
click at [230, 290] on div "Yes" at bounding box center [486, 298] width 522 height 16
click at [232, 293] on input "Yes" at bounding box center [229, 297] width 9 height 9
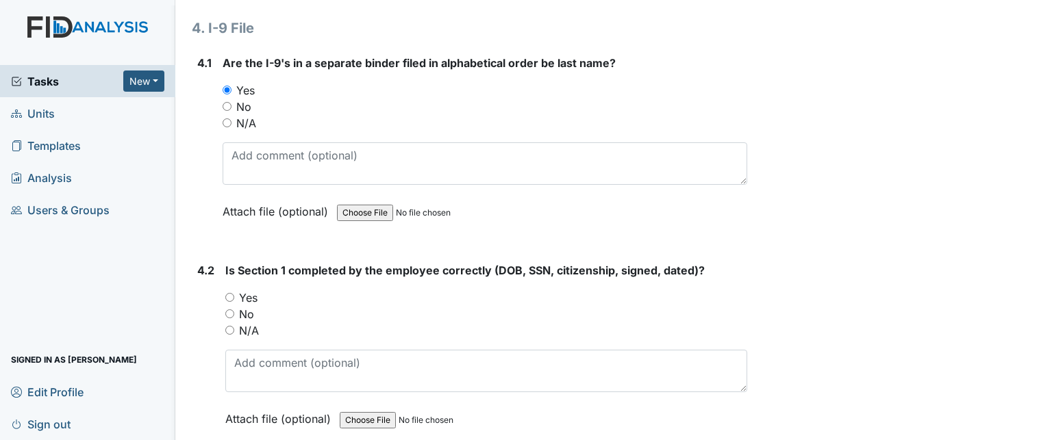
radio input "true"
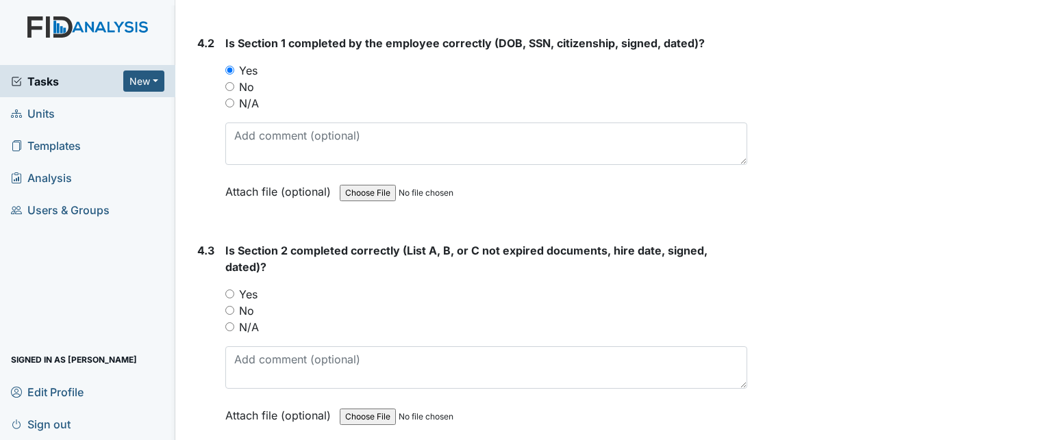
scroll to position [5167, 0]
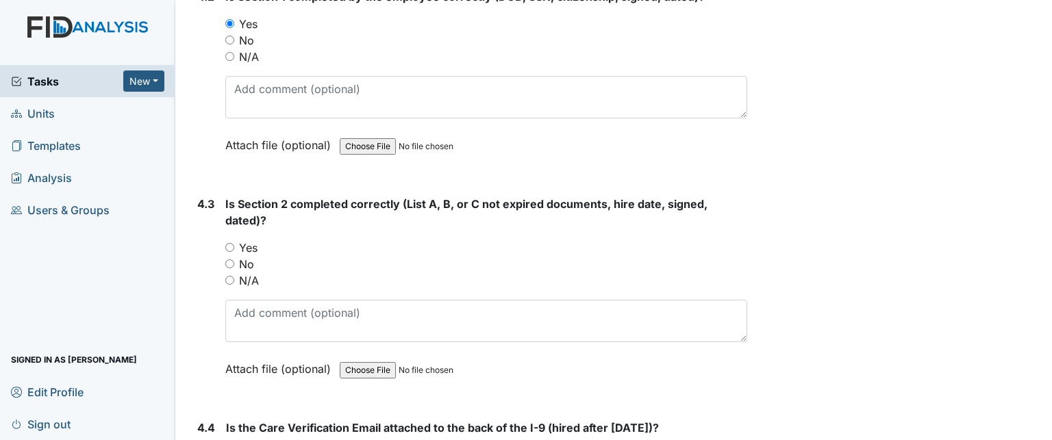
click at [236, 240] on div "Yes" at bounding box center [486, 248] width 522 height 16
click at [230, 243] on input "Yes" at bounding box center [229, 247] width 9 height 9
radio input "true"
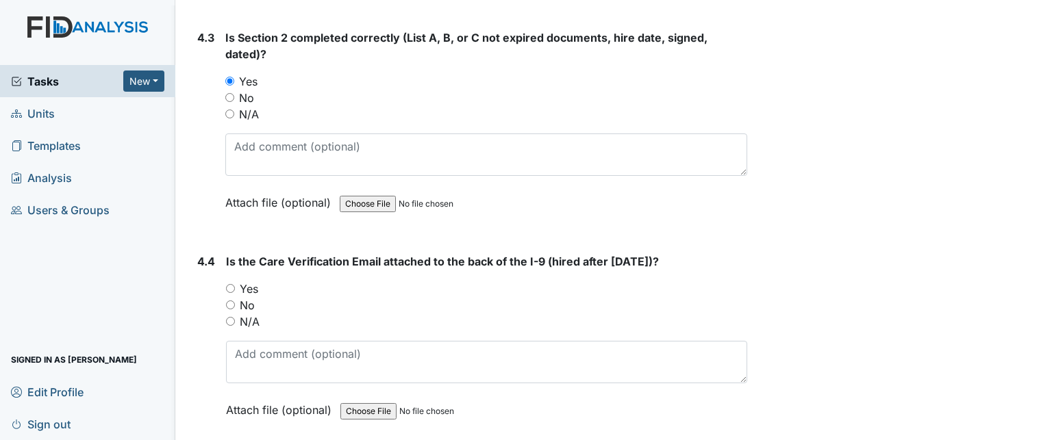
scroll to position [5372, 0]
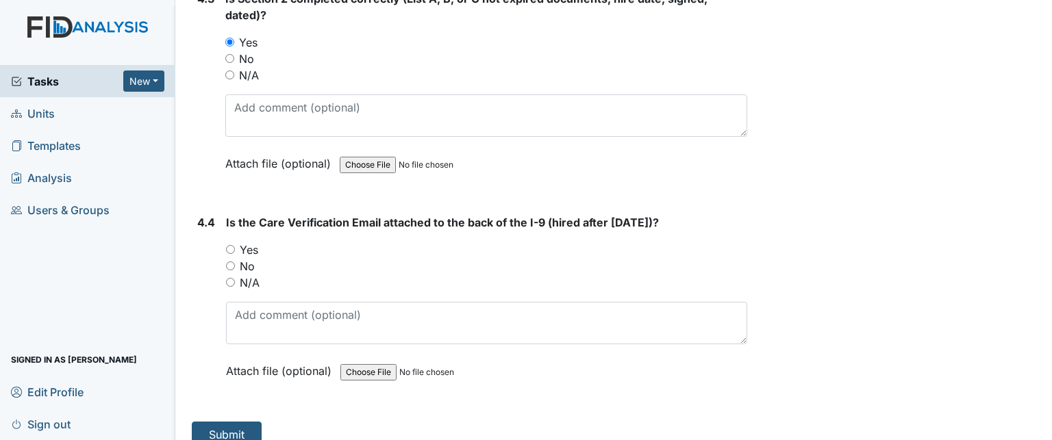
click at [229, 245] on input "Yes" at bounding box center [230, 249] width 9 height 9
radio input "true"
click at [60, 76] on span "Tasks" at bounding box center [67, 81] width 112 height 16
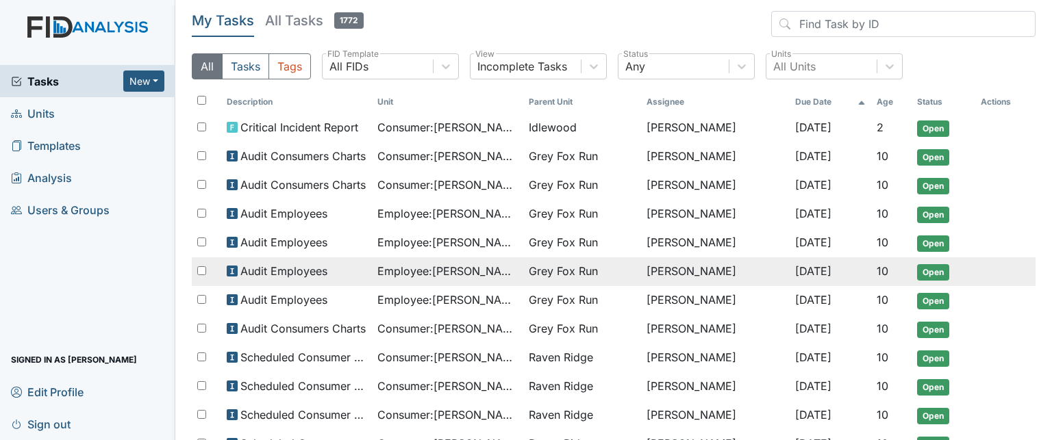
click at [415, 263] on span "Employee : [PERSON_NAME]" at bounding box center [447, 271] width 140 height 16
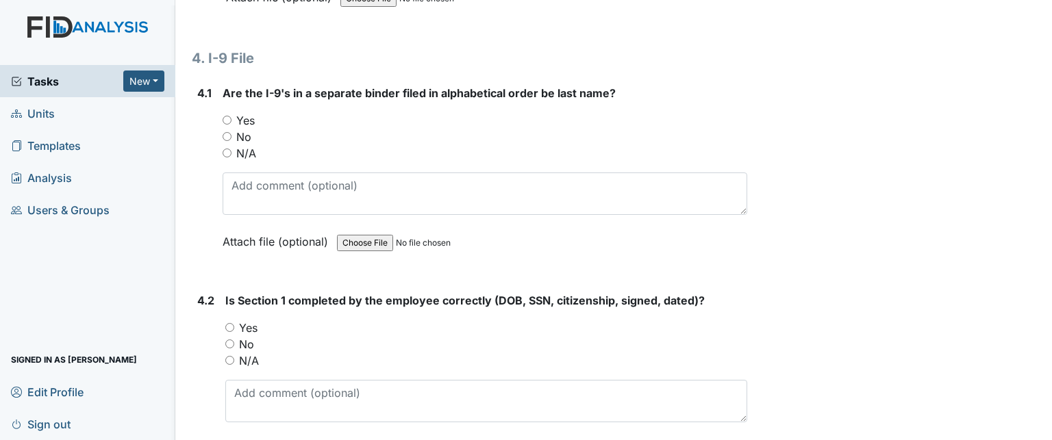
scroll to position [4794, 0]
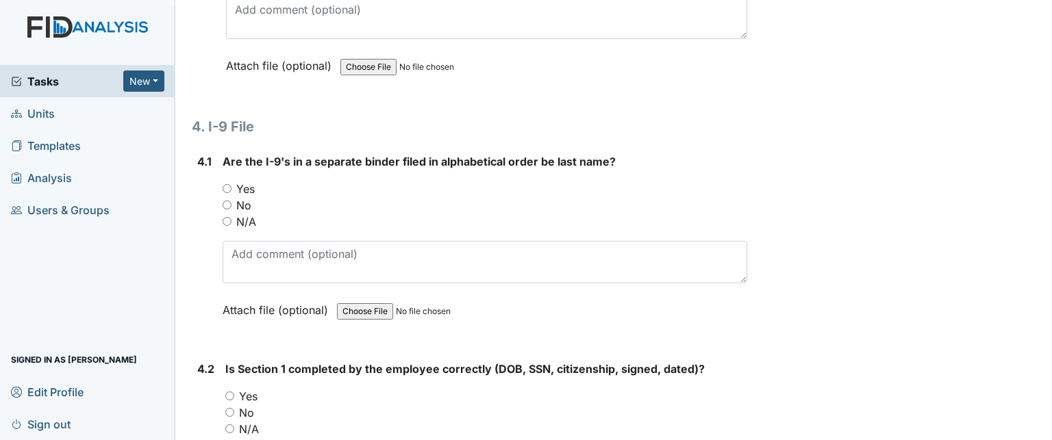
click at [251, 181] on label "Yes" at bounding box center [245, 189] width 18 height 16
click at [231, 184] on input "Yes" at bounding box center [227, 188] width 9 height 9
radio input "true"
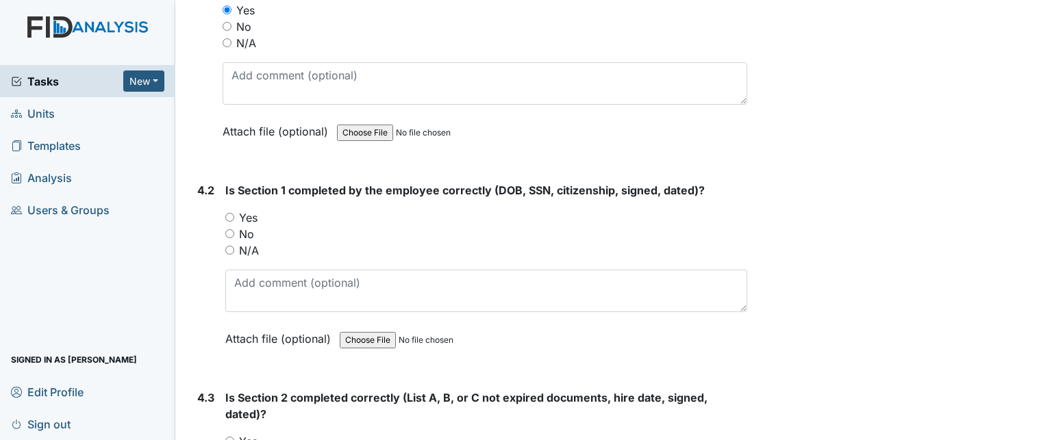
scroll to position [4999, 0]
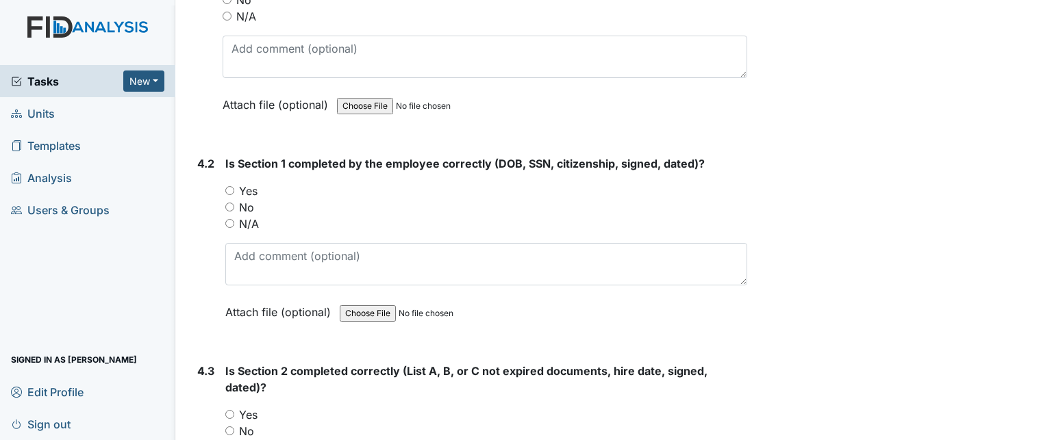
click at [253, 183] on label "Yes" at bounding box center [248, 191] width 18 height 16
click at [234, 186] on input "Yes" at bounding box center [229, 190] width 9 height 9
radio input "true"
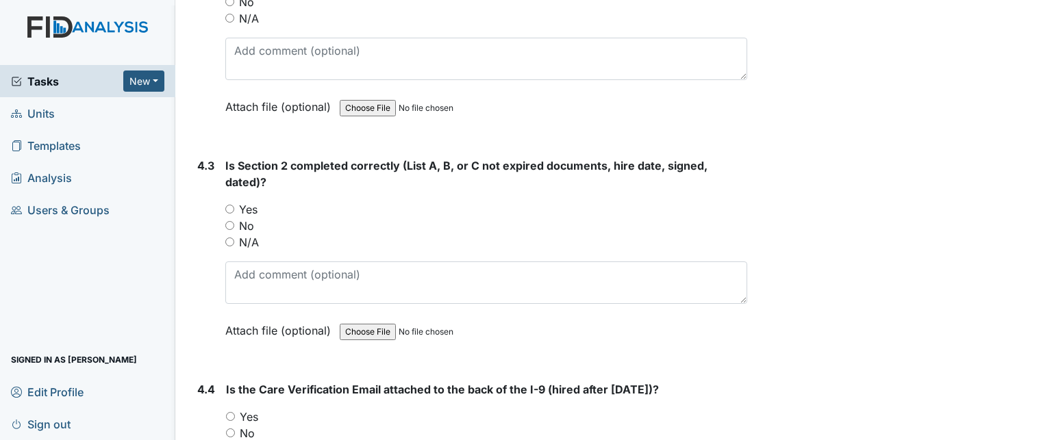
click at [252, 201] on label "Yes" at bounding box center [248, 209] width 18 height 16
click at [234, 205] on input "Yes" at bounding box center [229, 209] width 9 height 9
radio input "true"
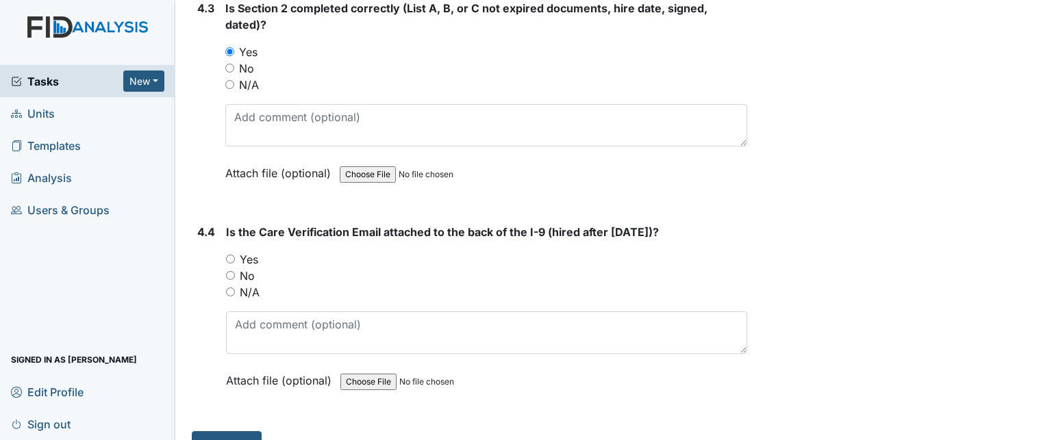
scroll to position [5372, 0]
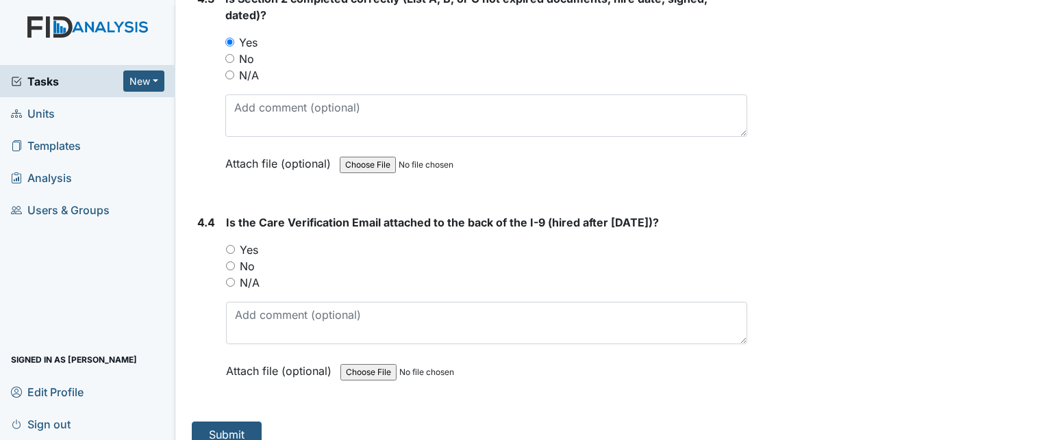
click at [254, 242] on label "Yes" at bounding box center [249, 250] width 18 height 16
click at [235, 245] on input "Yes" at bounding box center [230, 249] width 9 height 9
radio input "true"
click at [78, 84] on span "Tasks" at bounding box center [67, 81] width 112 height 16
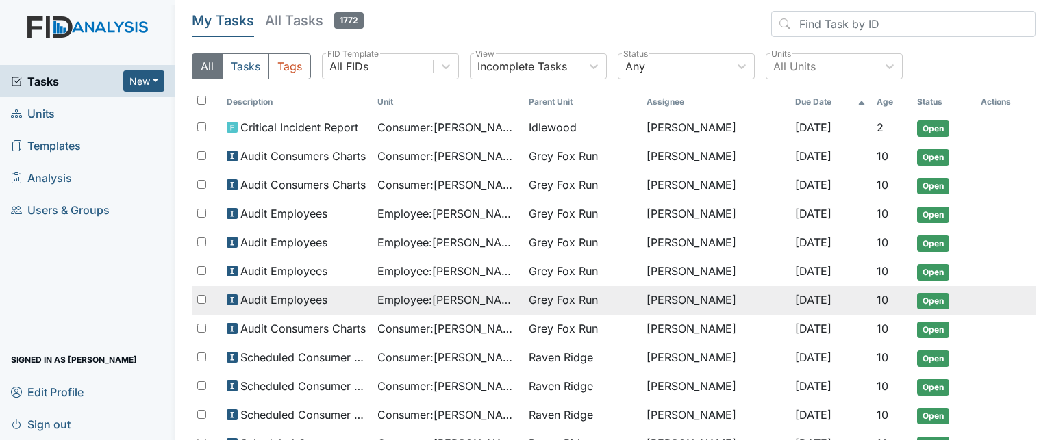
click at [475, 292] on span "Employee : [PERSON_NAME]" at bounding box center [447, 300] width 140 height 16
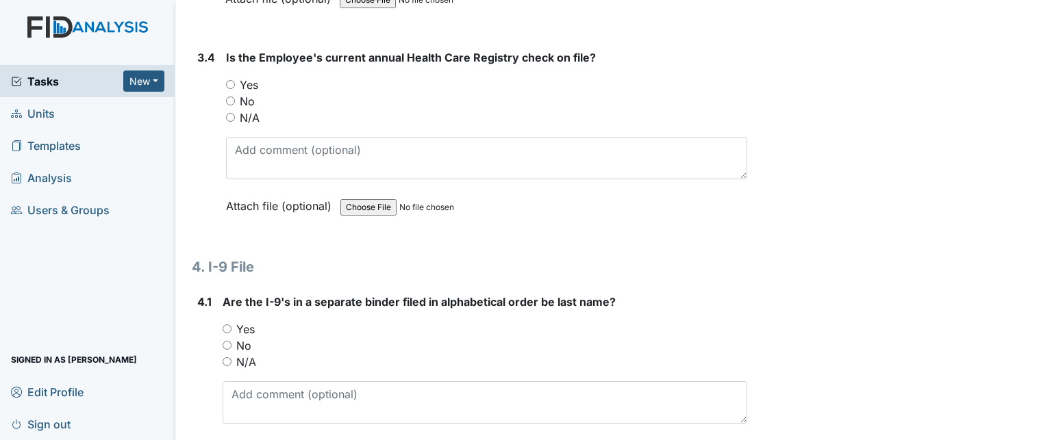
scroll to position [4794, 0]
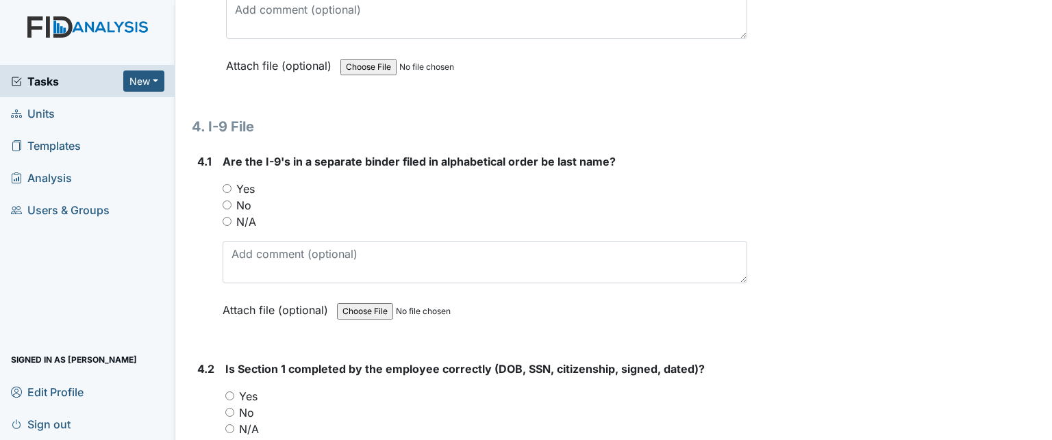
click at [248, 181] on label "Yes" at bounding box center [245, 189] width 18 height 16
click at [231, 184] on input "Yes" at bounding box center [227, 188] width 9 height 9
radio input "true"
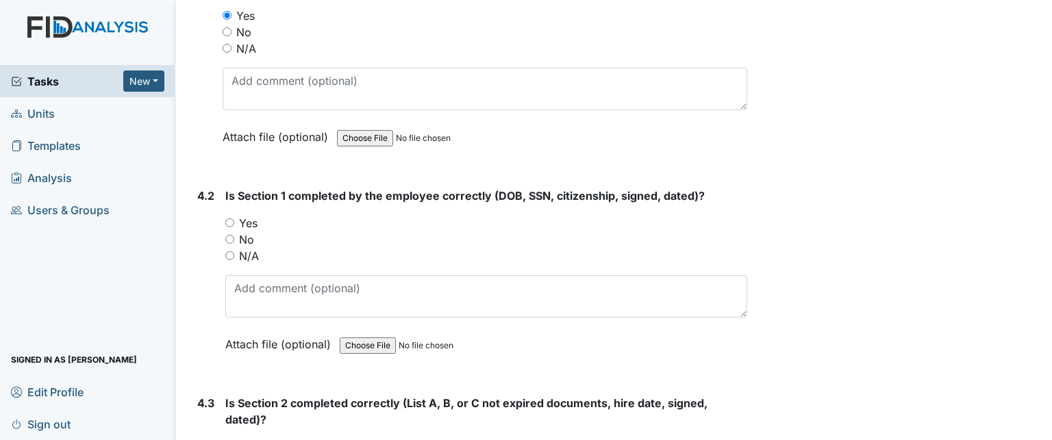
scroll to position [4999, 0]
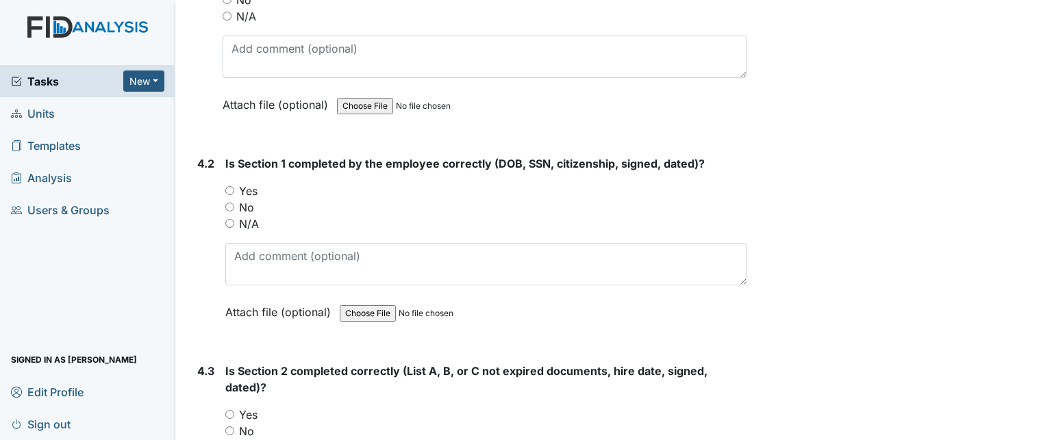
click at [249, 183] on label "Yes" at bounding box center [248, 191] width 18 height 16
click at [234, 186] on input "Yes" at bounding box center [229, 190] width 9 height 9
radio input "true"
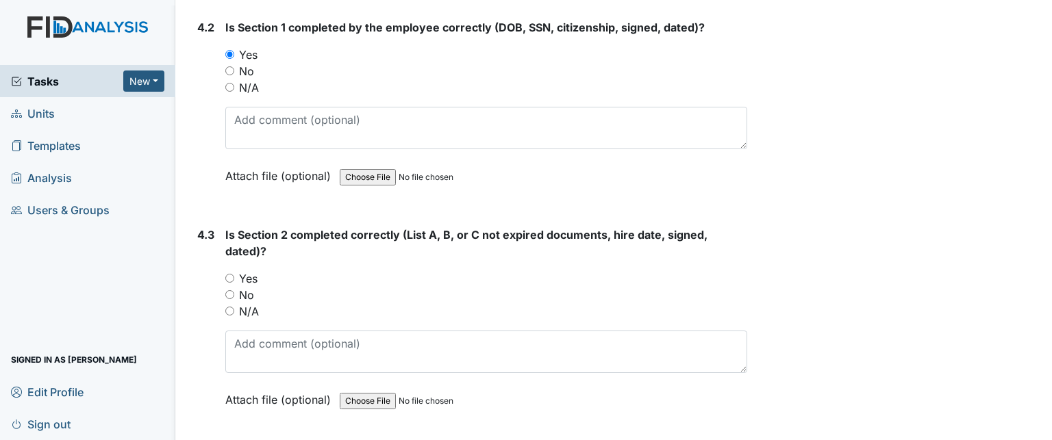
scroll to position [5136, 0]
click at [255, 270] on label "Yes" at bounding box center [248, 278] width 18 height 16
click at [234, 273] on input "Yes" at bounding box center [229, 277] width 9 height 9
radio input "true"
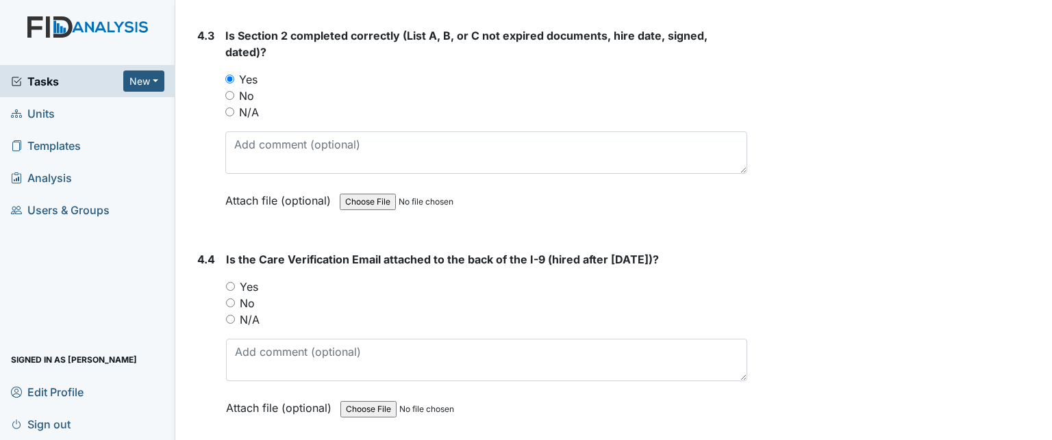
scroll to position [5342, 0]
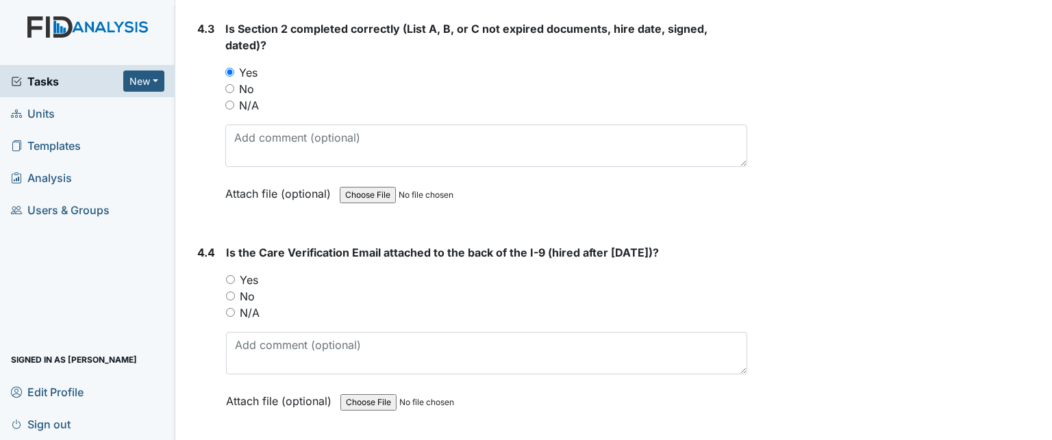
click at [254, 272] on label "Yes" at bounding box center [249, 280] width 18 height 16
click at [235, 275] on input "Yes" at bounding box center [230, 279] width 9 height 9
radio input "true"
click at [77, 114] on link "Units" at bounding box center [87, 113] width 175 height 32
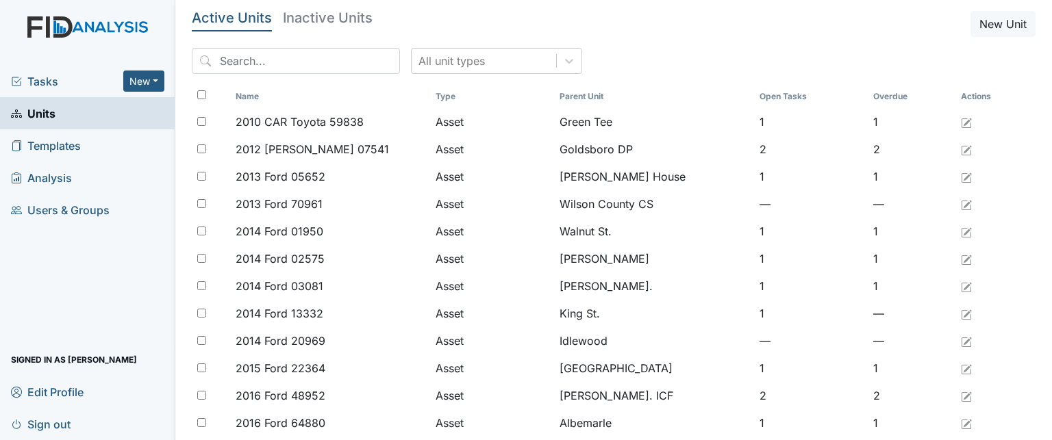
click at [72, 81] on span "Tasks" at bounding box center [67, 81] width 112 height 16
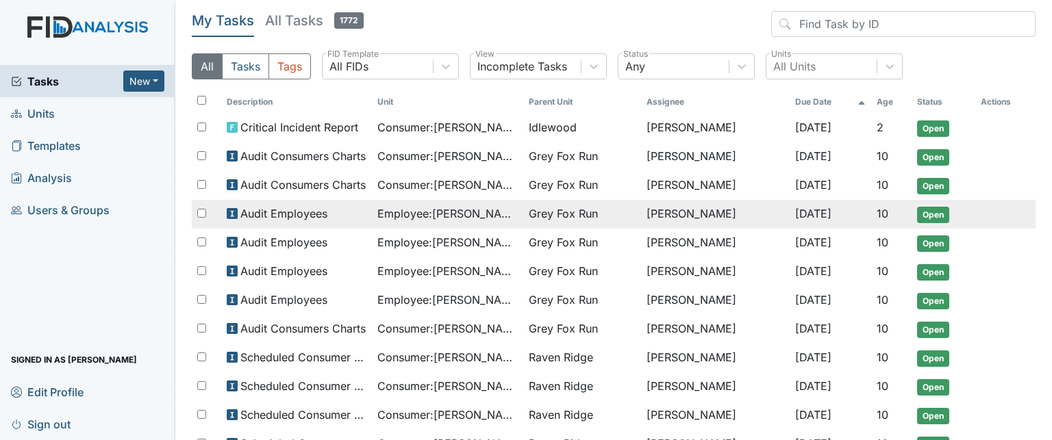
click at [424, 211] on span "Employee : Dunning, Natalyah" at bounding box center [447, 213] width 140 height 16
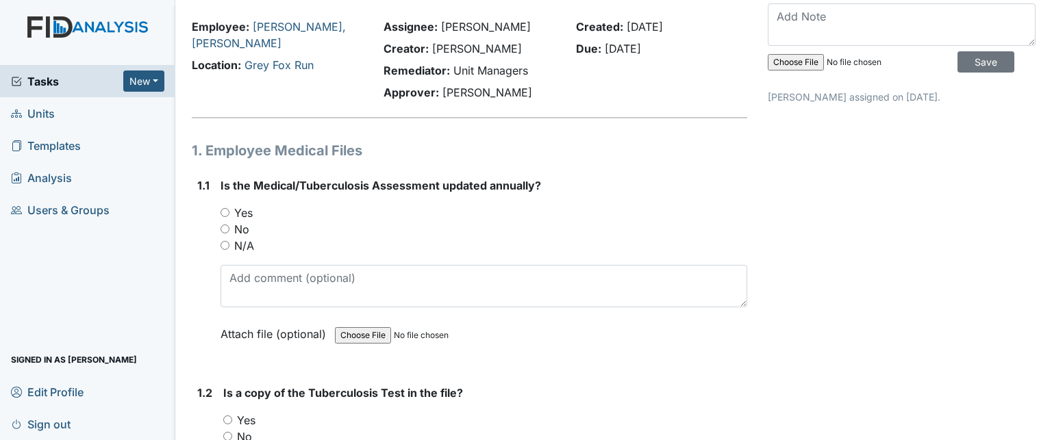
scroll to position [137, 0]
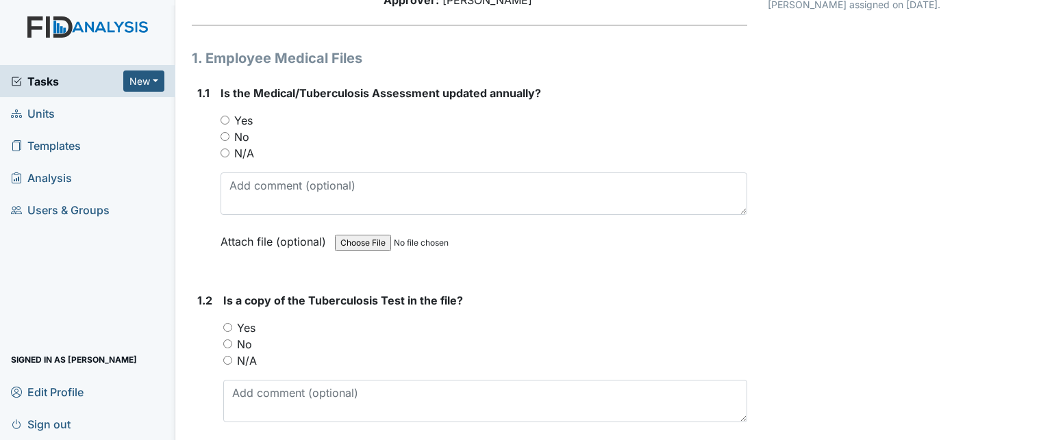
click at [224, 136] on input "No" at bounding box center [225, 136] width 9 height 9
radio input "true"
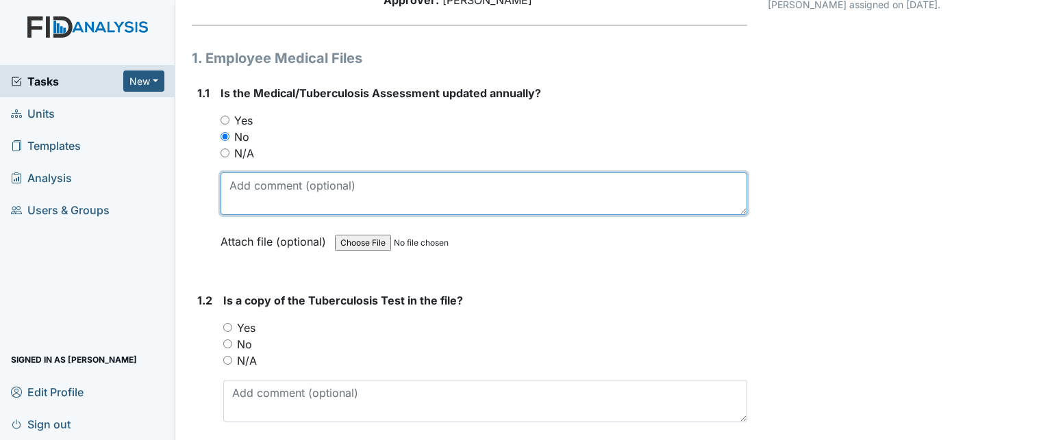
click at [252, 179] on textarea at bounding box center [484, 194] width 527 height 42
click at [258, 180] on textarea "Last Assessment dated 5/22/24" at bounding box center [484, 194] width 527 height 42
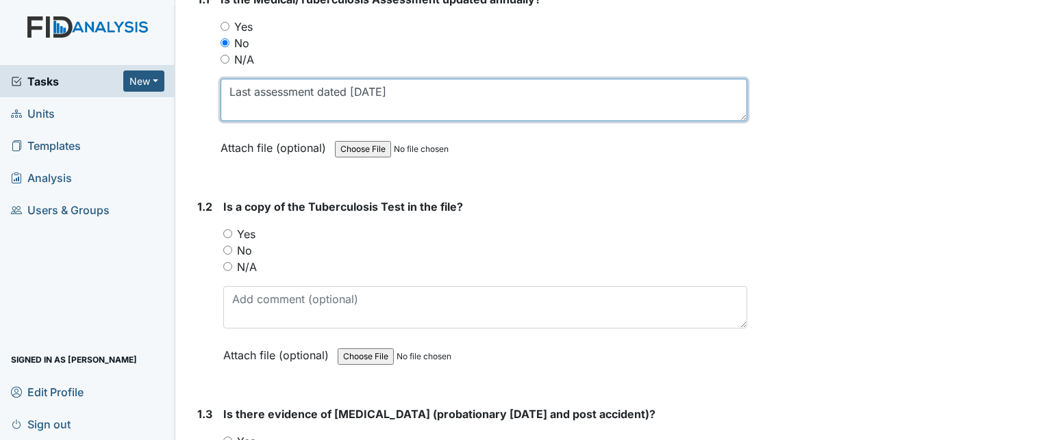
scroll to position [274, 0]
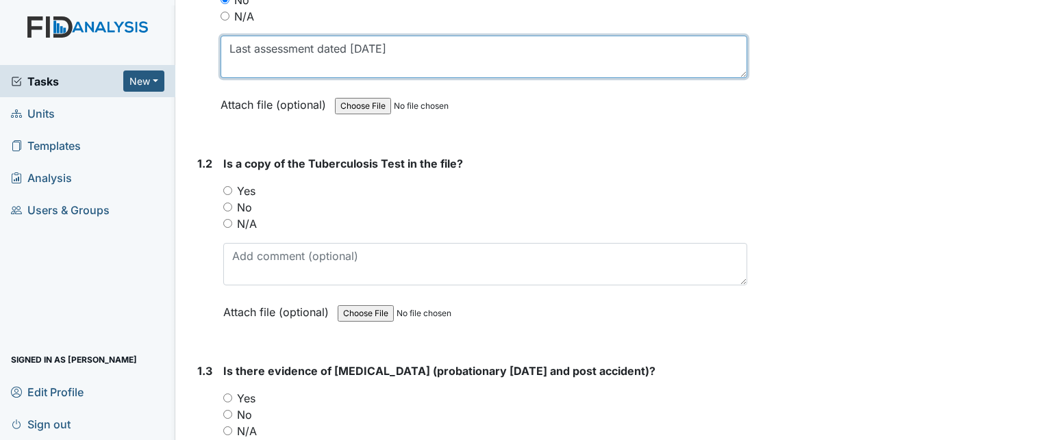
type textarea "Last assessment dated 5/22/24"
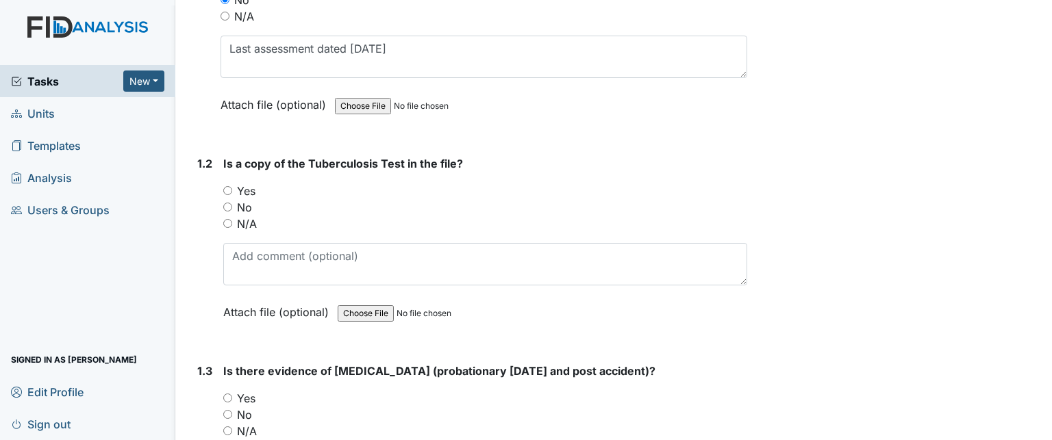
click at [244, 189] on label "Yes" at bounding box center [246, 191] width 18 height 16
click at [232, 189] on input "Yes" at bounding box center [227, 190] width 9 height 9
radio input "true"
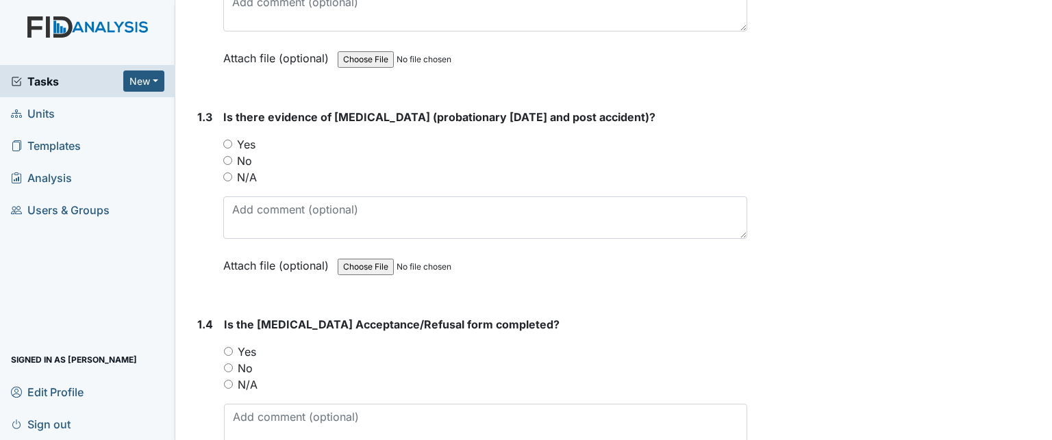
scroll to position [616, 0]
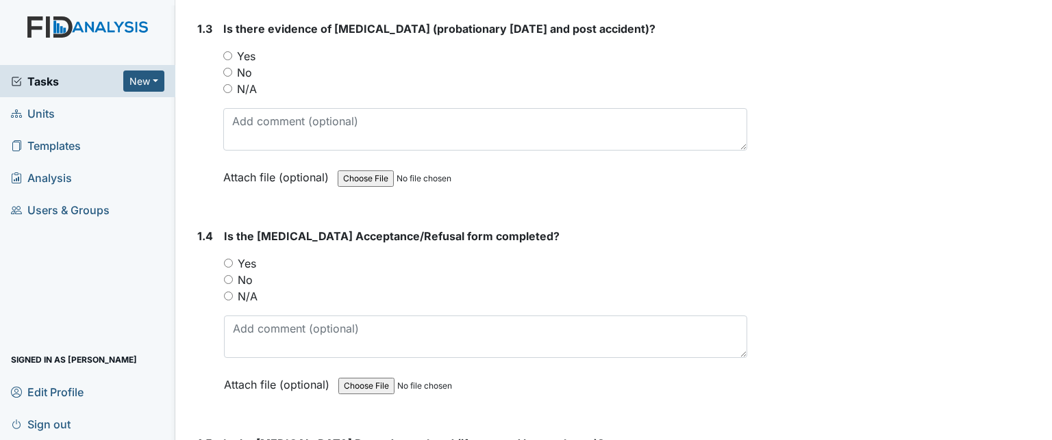
click at [249, 51] on label "Yes" at bounding box center [246, 56] width 18 height 16
click at [232, 51] on input "Yes" at bounding box center [227, 55] width 9 height 9
radio input "true"
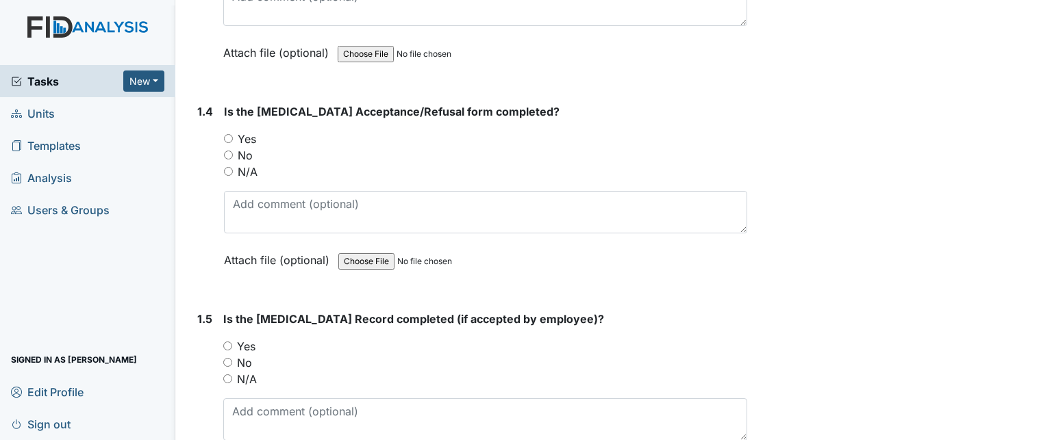
scroll to position [753, 0]
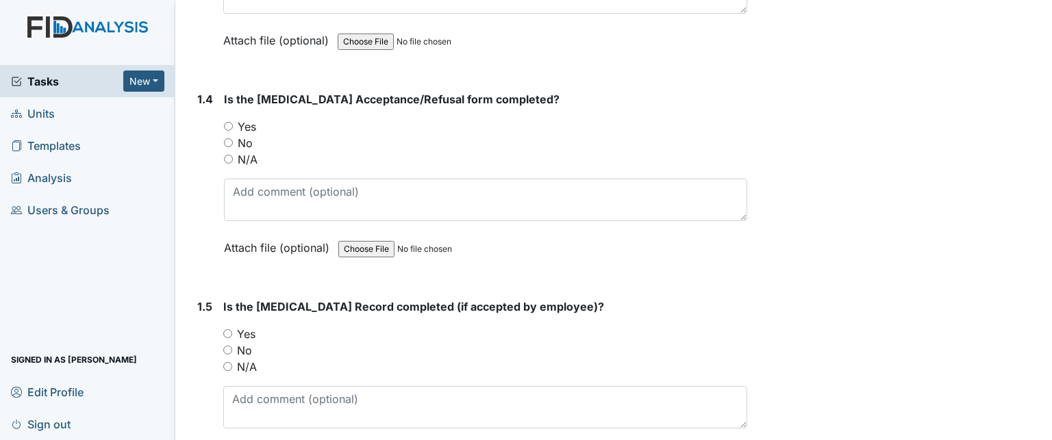
click at [242, 123] on label "Yes" at bounding box center [247, 126] width 18 height 16
click at [233, 123] on input "Yes" at bounding box center [228, 126] width 9 height 9
radio input "true"
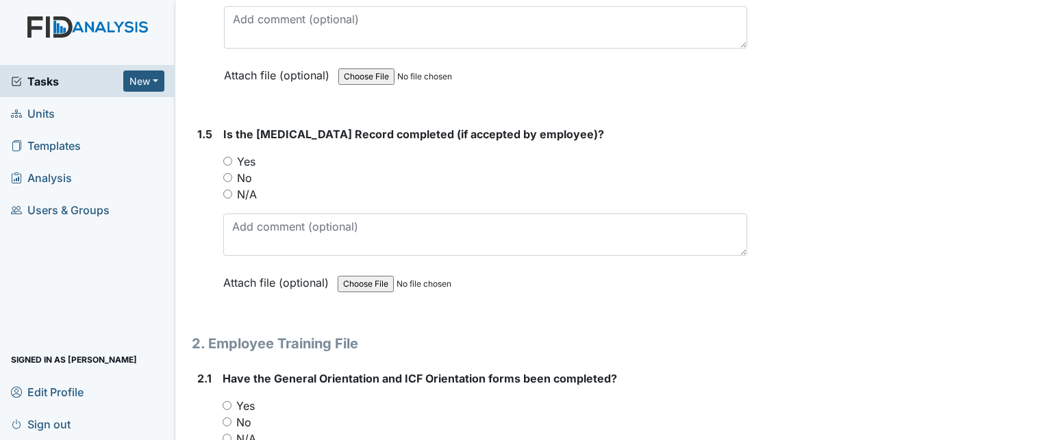
scroll to position [959, 0]
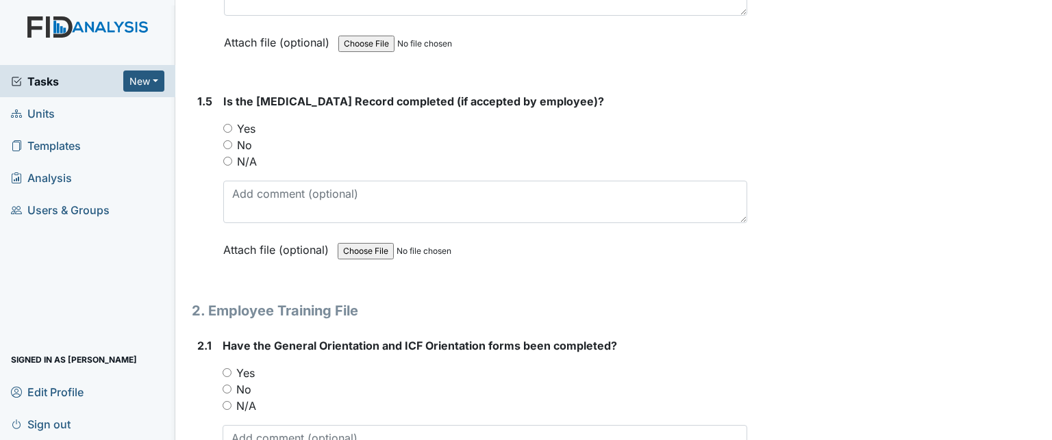
click at [246, 162] on label "N/A" at bounding box center [247, 161] width 20 height 16
click at [232, 162] on input "N/A" at bounding box center [227, 161] width 9 height 9
radio input "true"
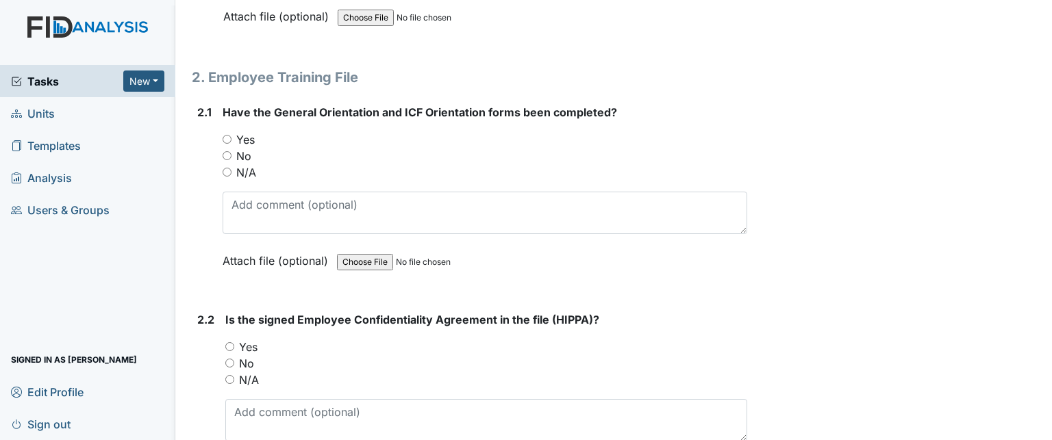
scroll to position [1233, 0]
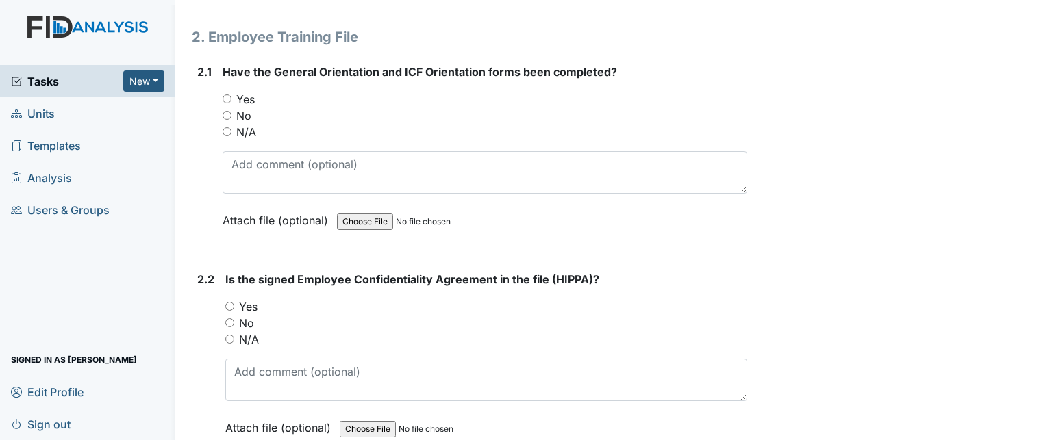
click at [245, 94] on label "Yes" at bounding box center [245, 99] width 18 height 16
click at [231, 95] on input "Yes" at bounding box center [227, 99] width 9 height 9
radio input "true"
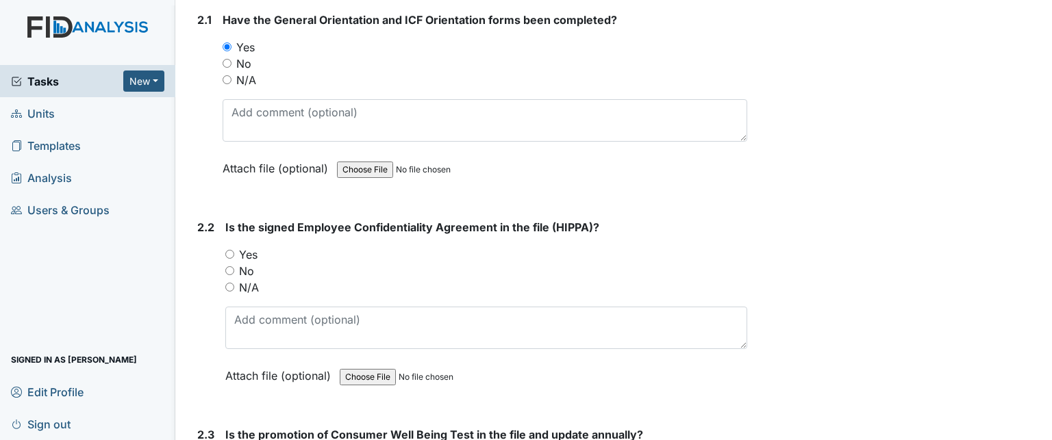
scroll to position [1370, 0]
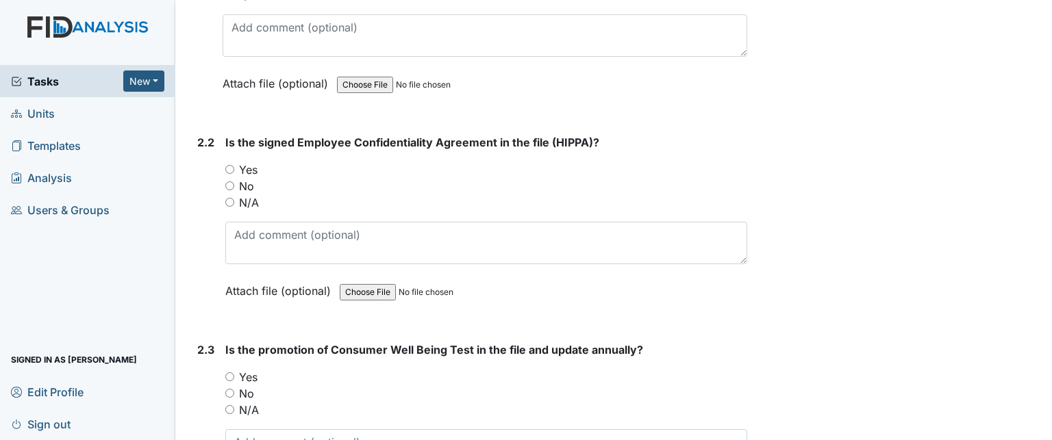
click at [249, 164] on label "Yes" at bounding box center [248, 170] width 18 height 16
click at [234, 165] on input "Yes" at bounding box center [229, 169] width 9 height 9
radio input "true"
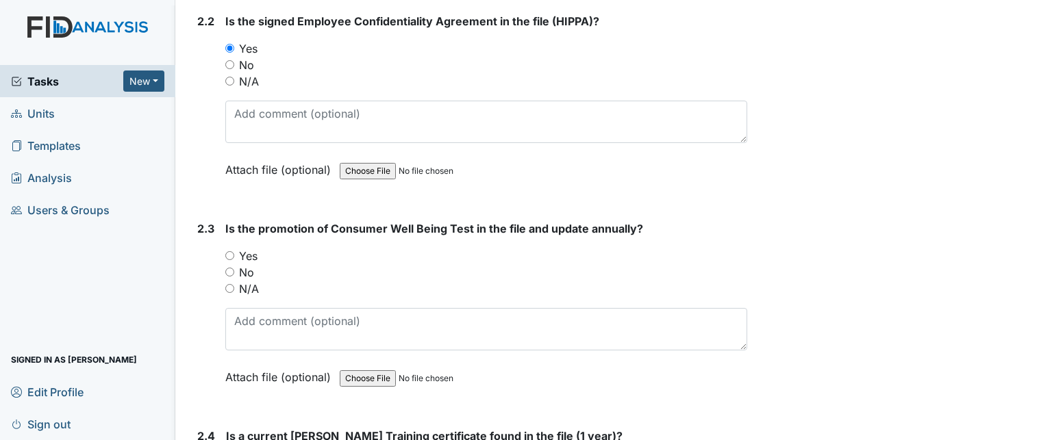
scroll to position [1575, 0]
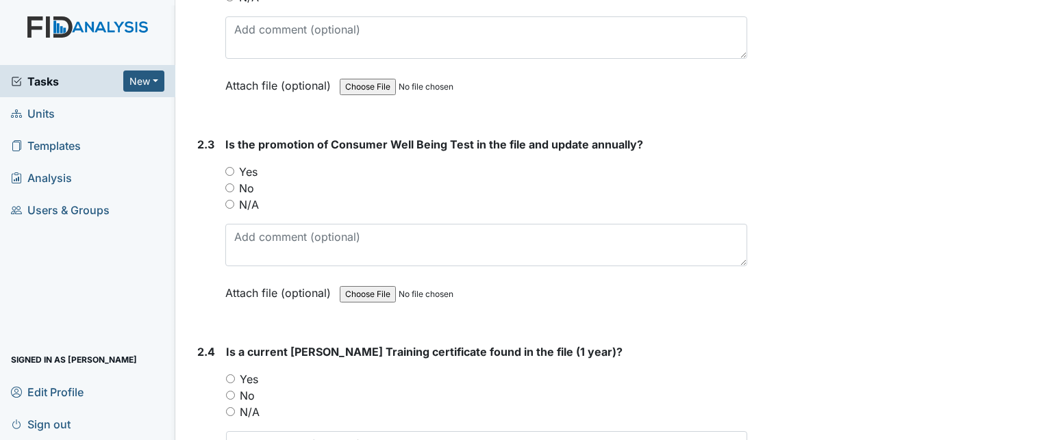
click at [242, 169] on label "Yes" at bounding box center [248, 172] width 18 height 16
click at [234, 169] on input "Yes" at bounding box center [229, 171] width 9 height 9
radio input "true"
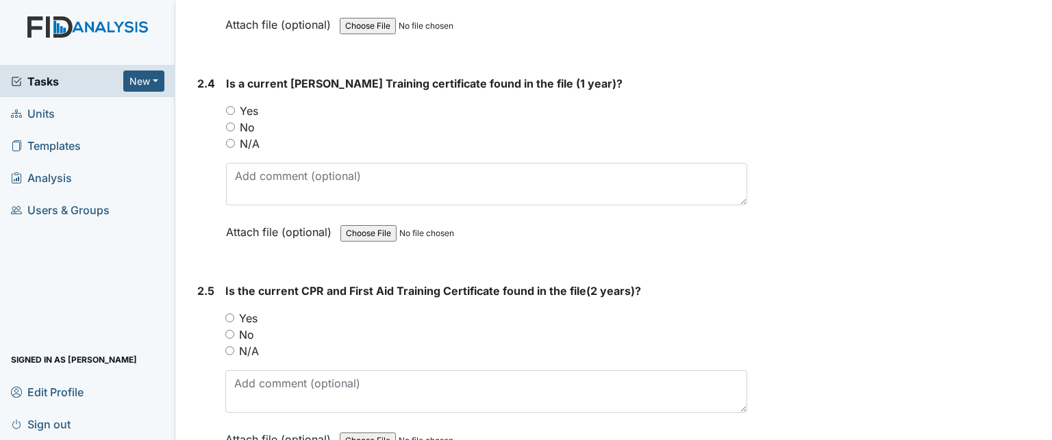
scroll to position [1849, 0]
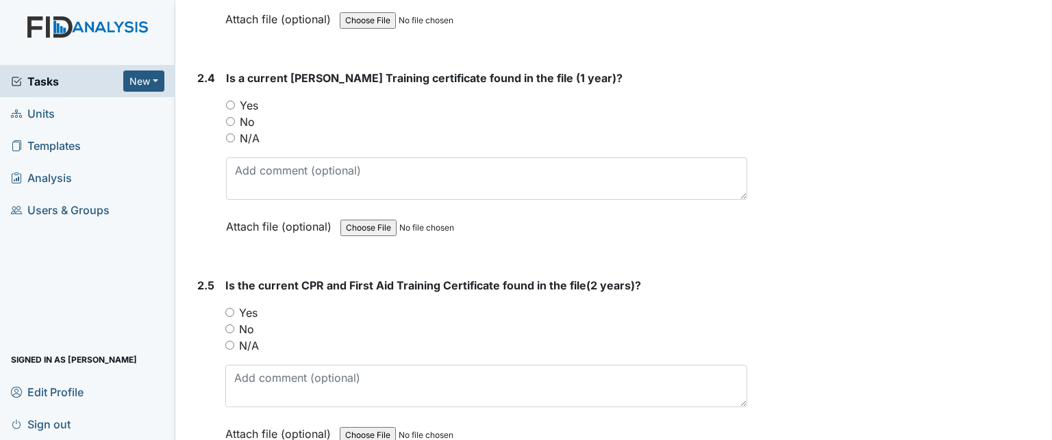
click at [249, 99] on label "Yes" at bounding box center [249, 105] width 18 height 16
click at [235, 101] on input "Yes" at bounding box center [230, 105] width 9 height 9
radio input "true"
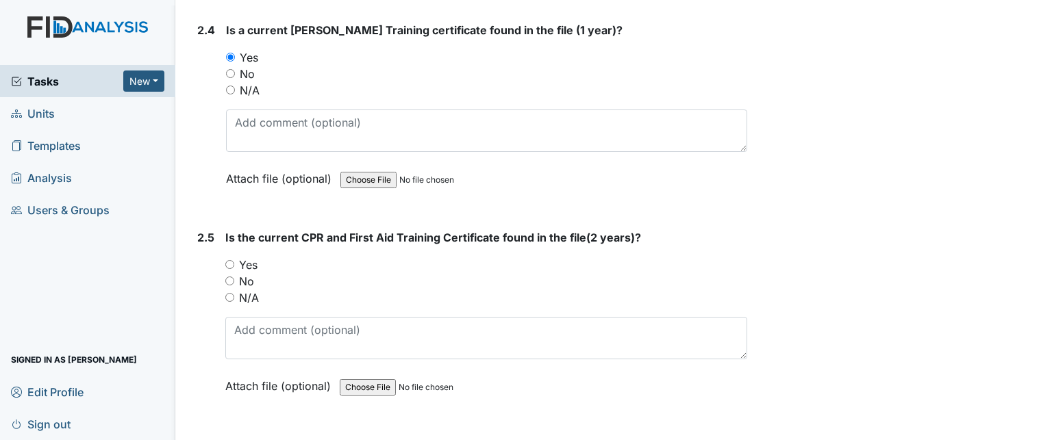
scroll to position [1986, 0]
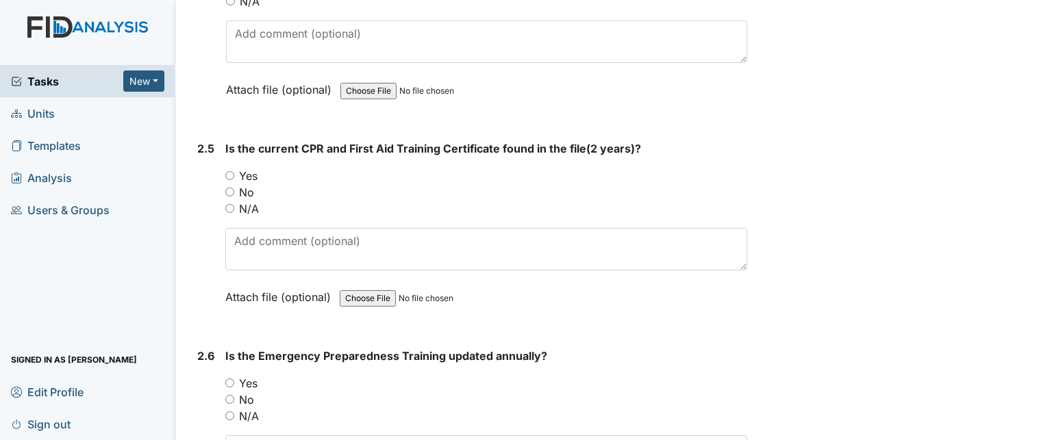
click at [249, 168] on label "Yes" at bounding box center [248, 176] width 18 height 16
click at [234, 171] on input "Yes" at bounding box center [229, 175] width 9 height 9
radio input "true"
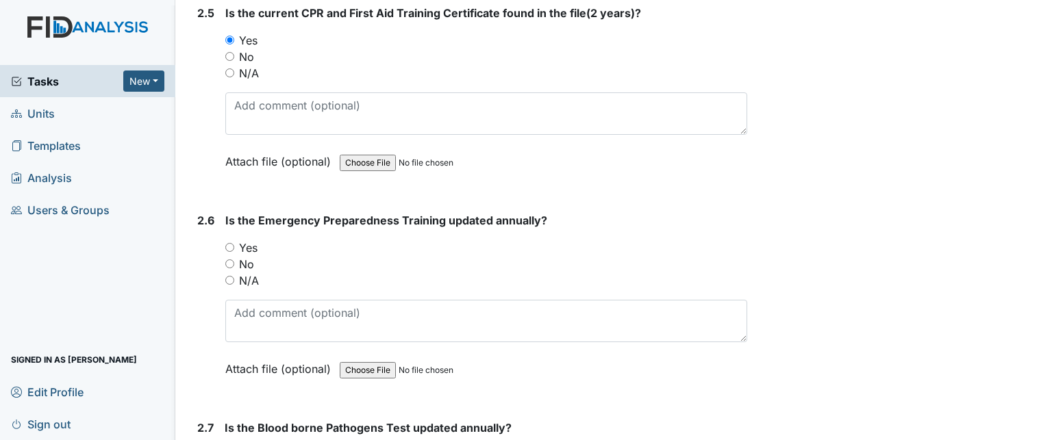
scroll to position [2123, 0]
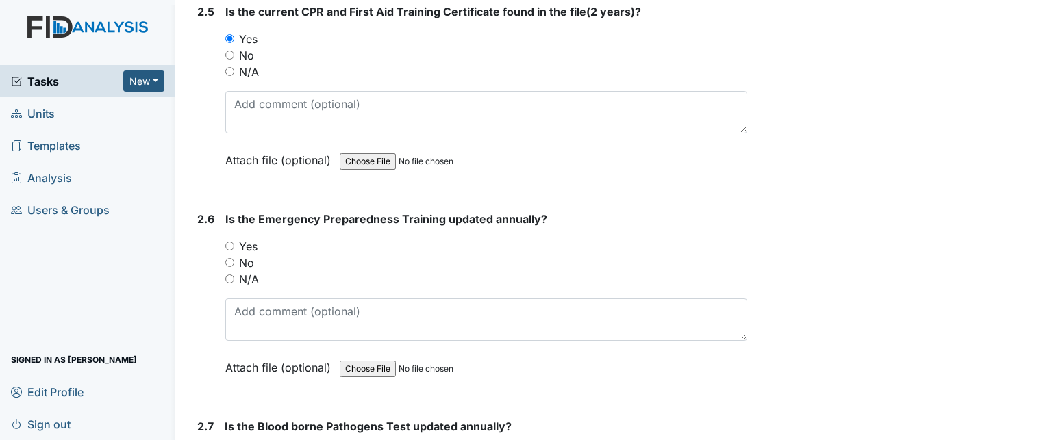
click at [252, 241] on label "Yes" at bounding box center [248, 246] width 18 height 16
click at [234, 242] on input "Yes" at bounding box center [229, 246] width 9 height 9
radio input "true"
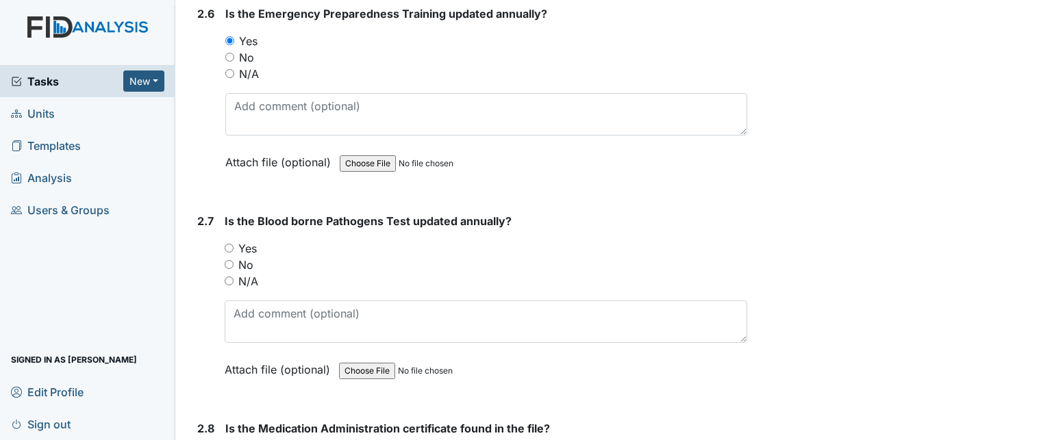
click at [252, 240] on label "Yes" at bounding box center [247, 248] width 18 height 16
click at [234, 244] on input "Yes" at bounding box center [229, 248] width 9 height 9
radio input "true"
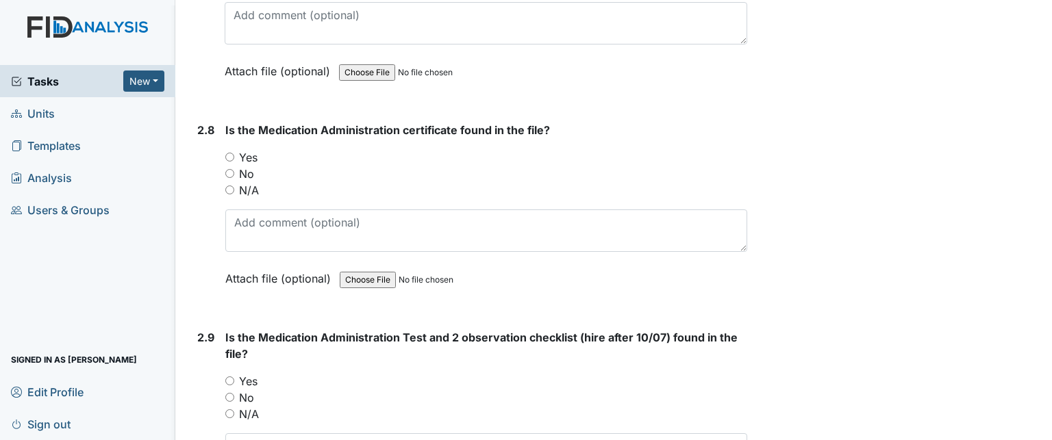
scroll to position [2671, 0]
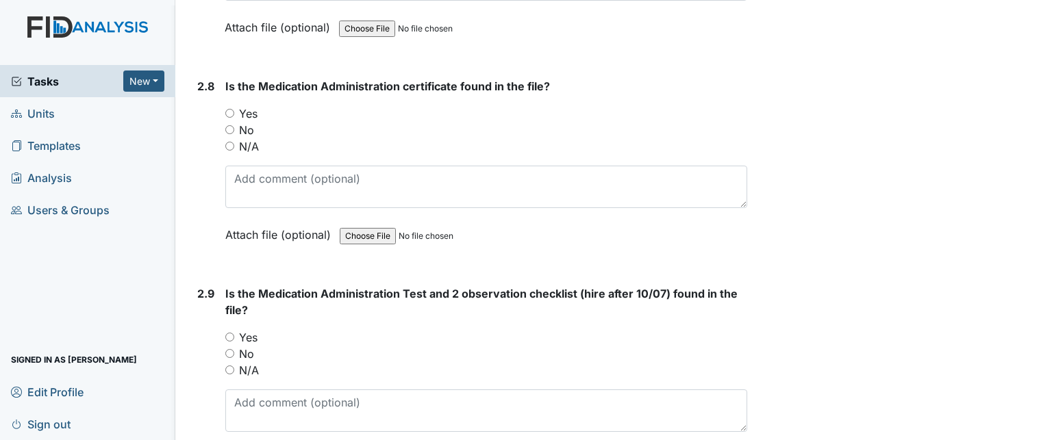
click at [252, 105] on label "Yes" at bounding box center [248, 113] width 18 height 16
click at [234, 109] on input "Yes" at bounding box center [229, 113] width 9 height 9
radio input "true"
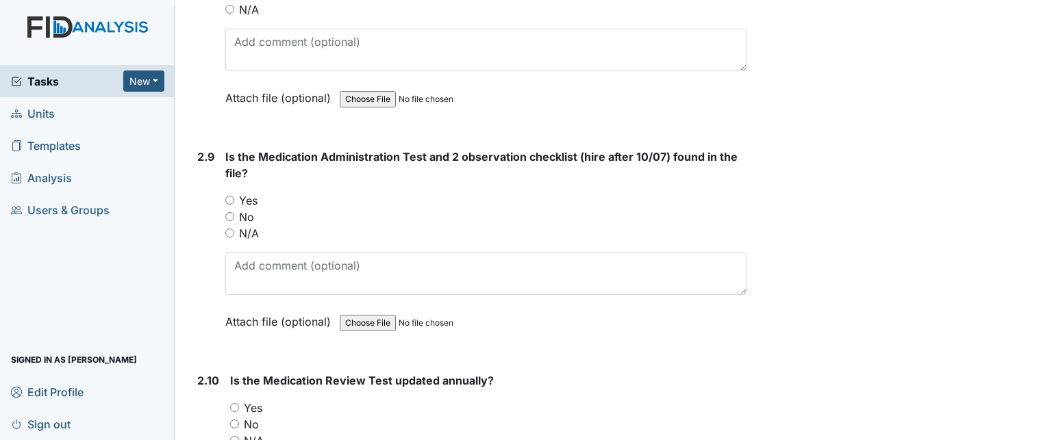
click at [249, 192] on label "Yes" at bounding box center [248, 200] width 18 height 16
click at [234, 196] on input "Yes" at bounding box center [229, 200] width 9 height 9
radio input "true"
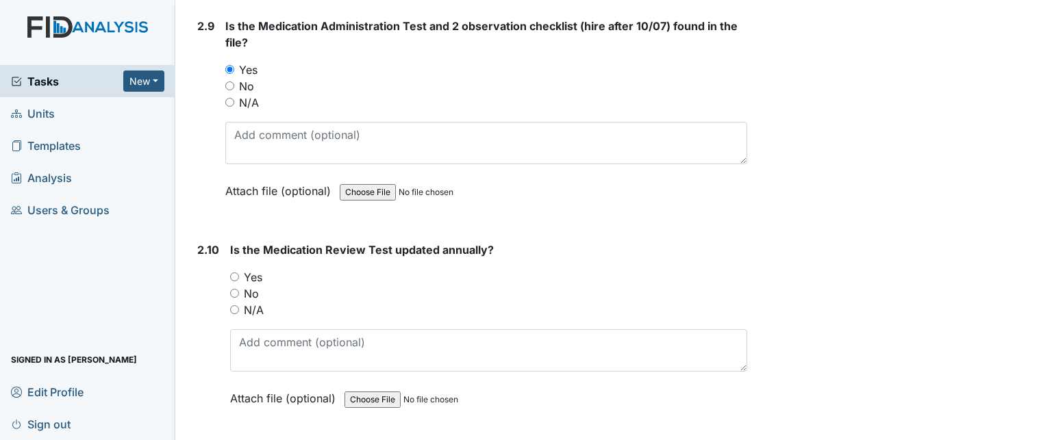
scroll to position [3013, 0]
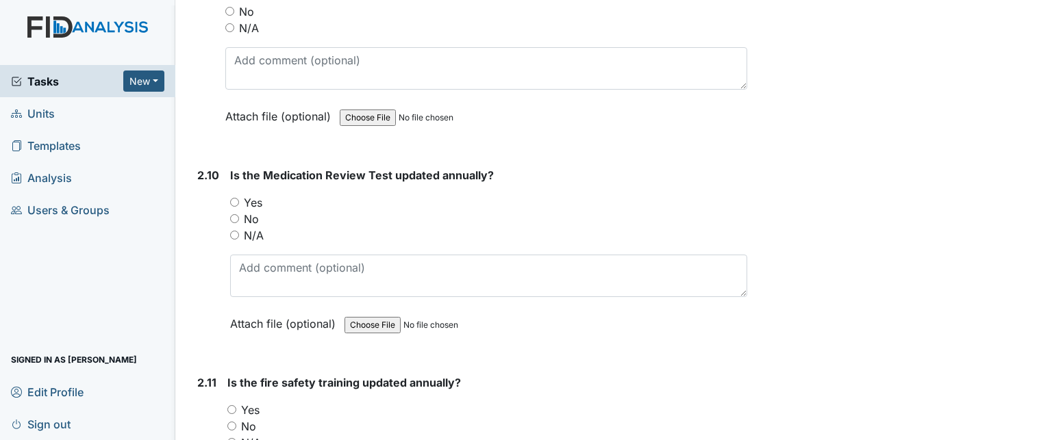
click at [253, 194] on label "Yes" at bounding box center [253, 202] width 18 height 16
click at [239, 198] on input "Yes" at bounding box center [234, 202] width 9 height 9
radio input "true"
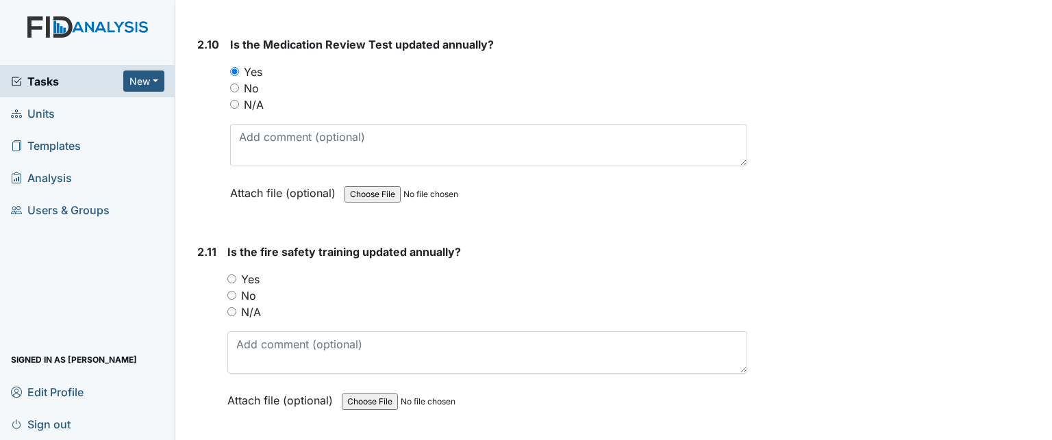
scroll to position [3150, 0]
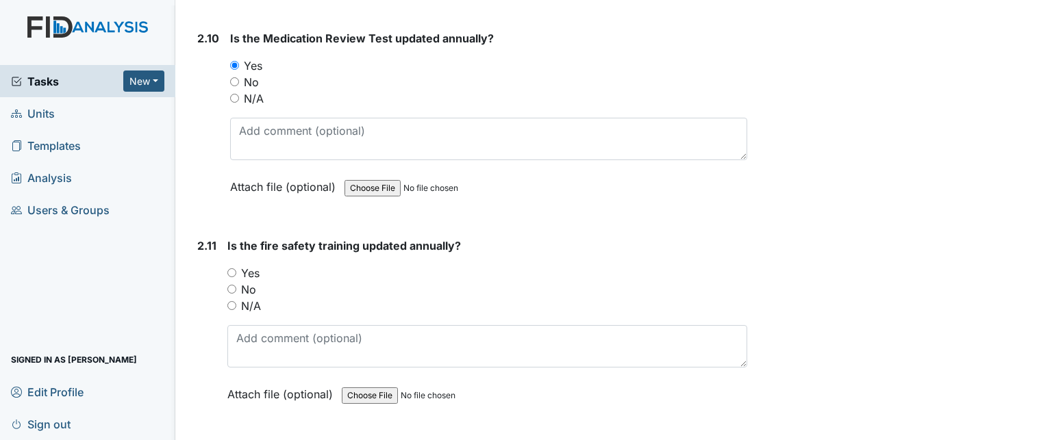
click at [252, 265] on label "Yes" at bounding box center [250, 273] width 18 height 16
click at [236, 268] on input "Yes" at bounding box center [231, 272] width 9 height 9
radio input "true"
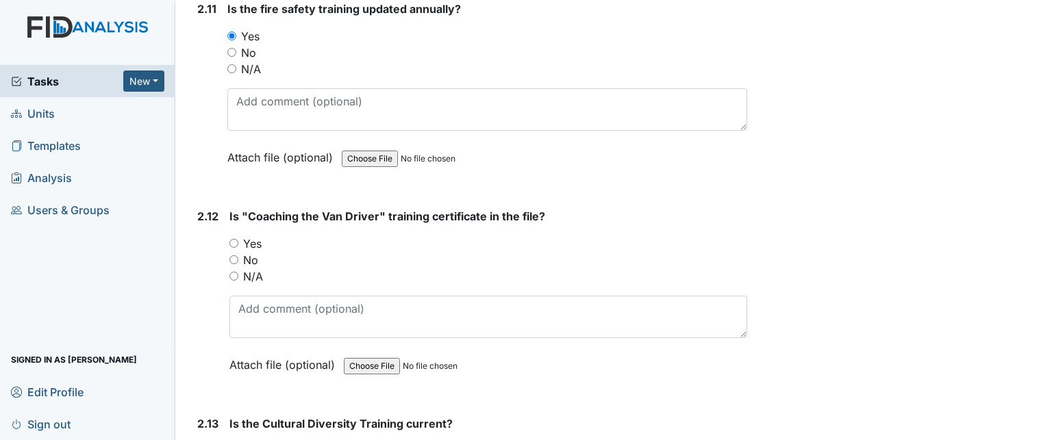
scroll to position [3424, 0]
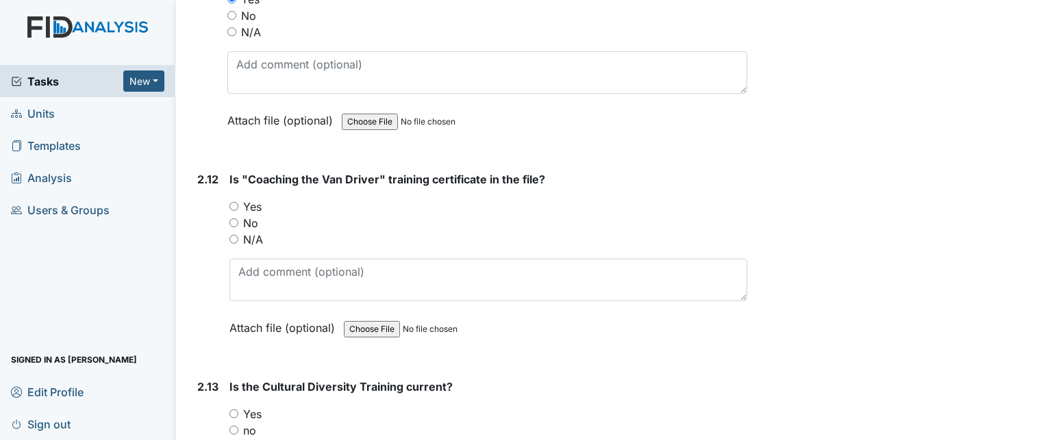
click at [252, 199] on label "Yes" at bounding box center [252, 207] width 18 height 16
click at [238, 202] on input "Yes" at bounding box center [233, 206] width 9 height 9
radio input "true"
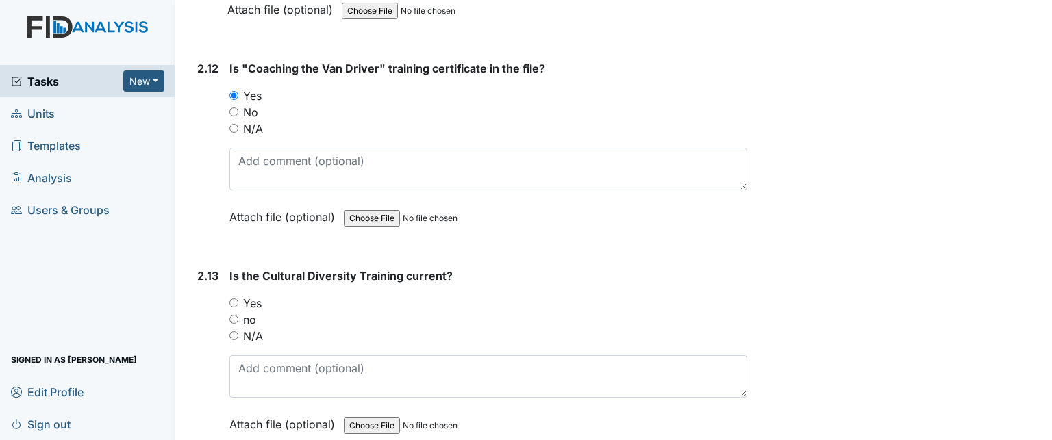
scroll to position [3561, 0]
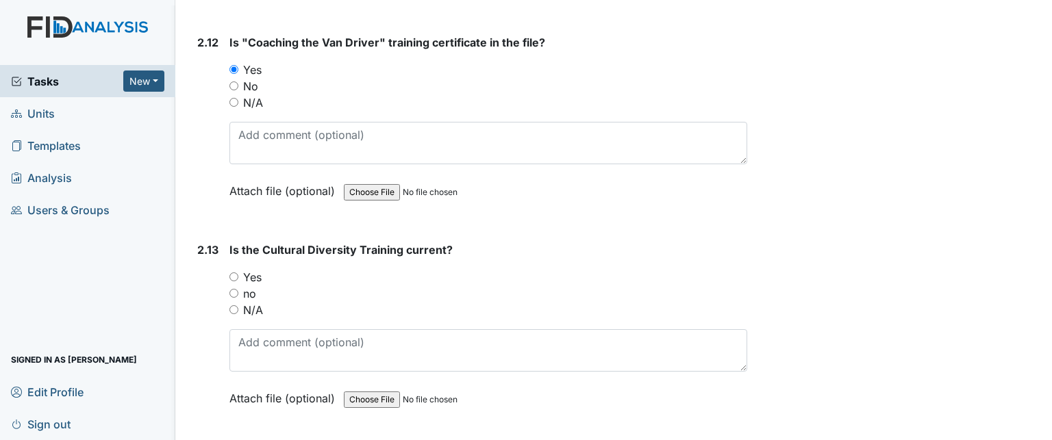
click at [257, 269] on label "Yes" at bounding box center [252, 277] width 18 height 16
click at [238, 273] on input "Yes" at bounding box center [233, 277] width 9 height 9
radio input "true"
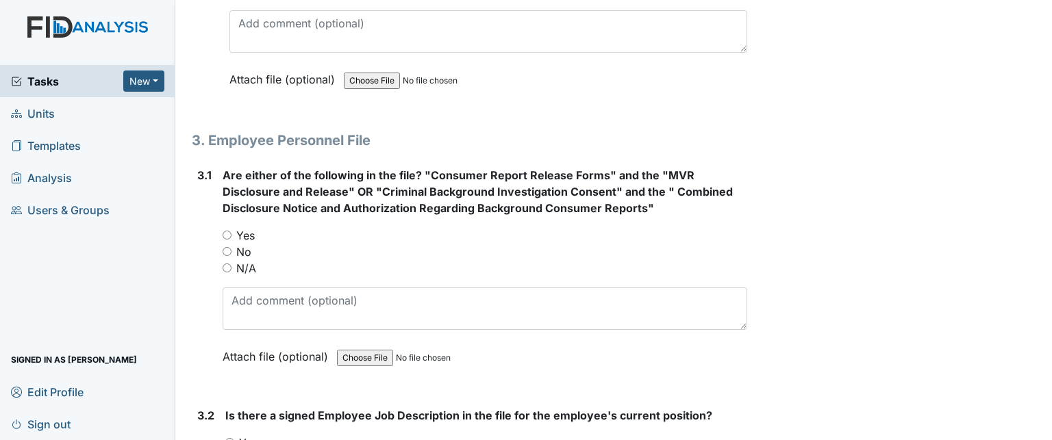
scroll to position [3904, 0]
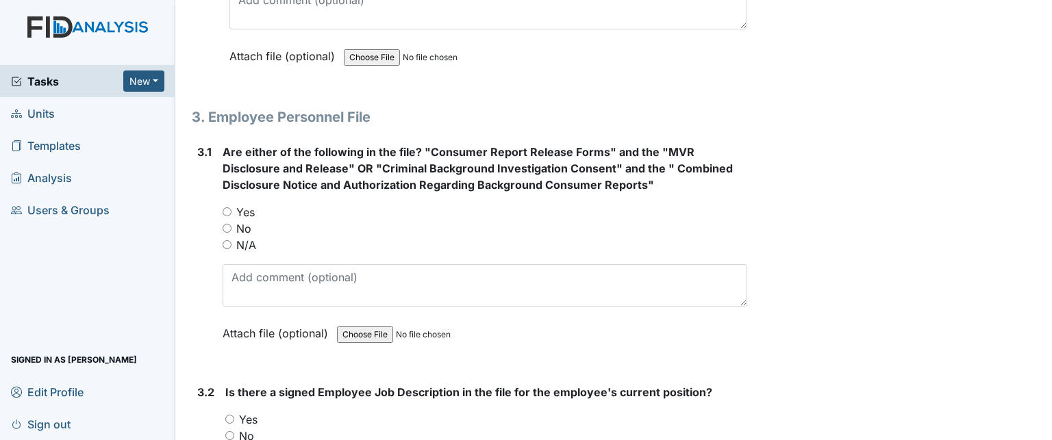
click at [247, 204] on label "Yes" at bounding box center [245, 212] width 18 height 16
click at [231, 208] on input "Yes" at bounding box center [227, 212] width 9 height 9
radio input "true"
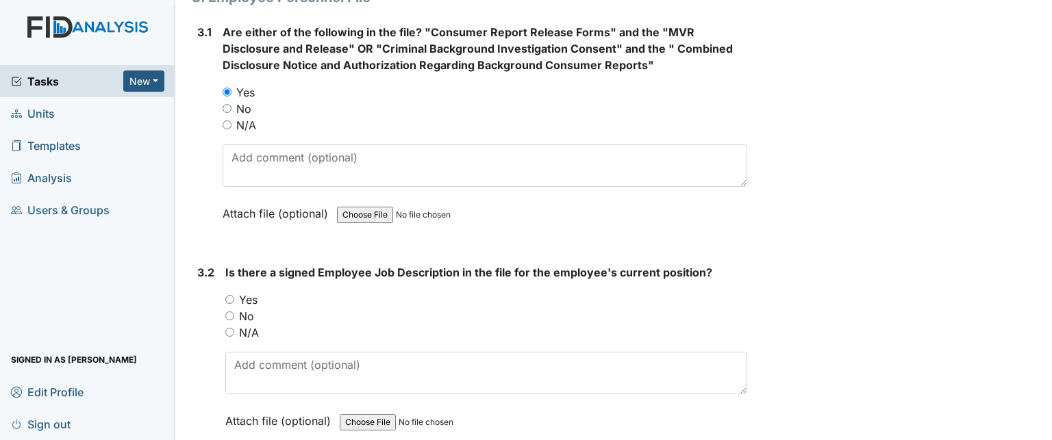
scroll to position [4041, 0]
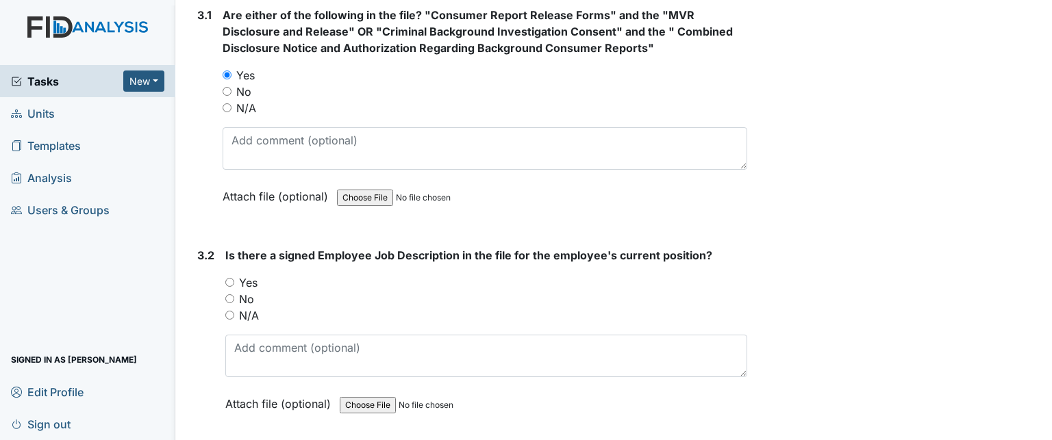
click at [248, 275] on label "Yes" at bounding box center [248, 283] width 18 height 16
click at [234, 278] on input "Yes" at bounding box center [229, 282] width 9 height 9
radio input "true"
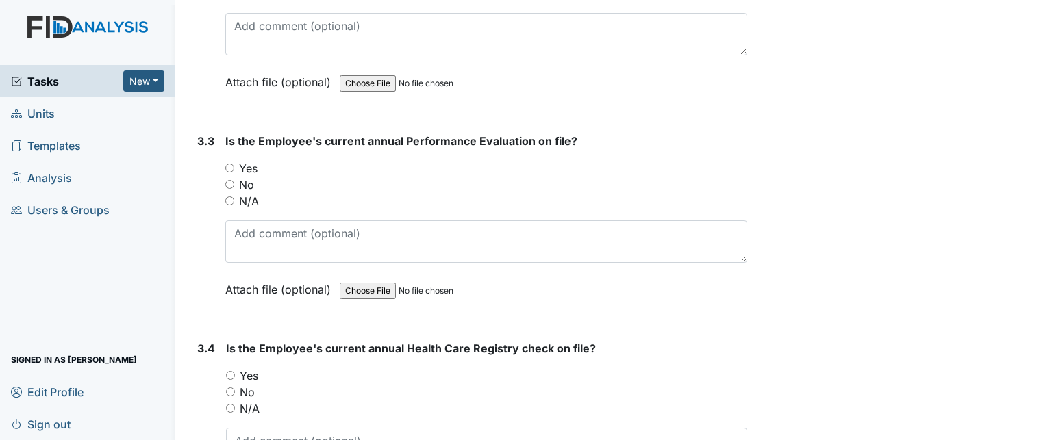
scroll to position [4383, 0]
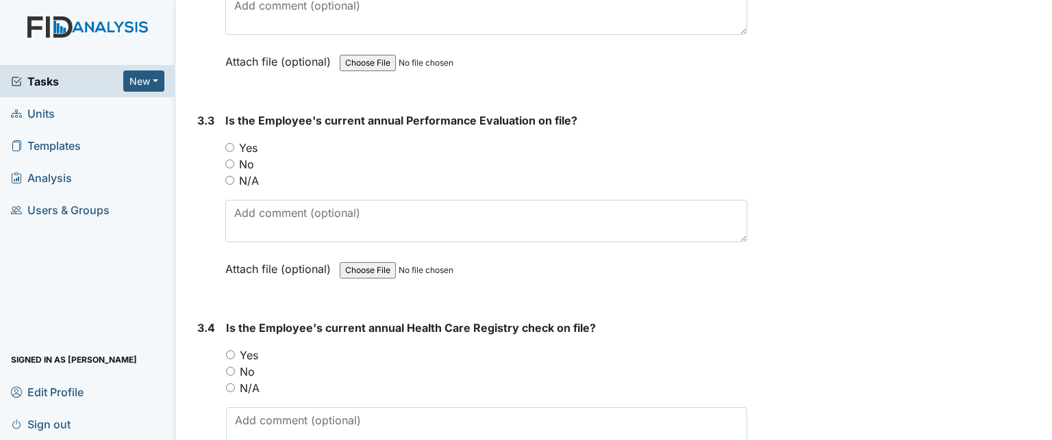
click at [249, 140] on label "Yes" at bounding box center [248, 148] width 18 height 16
click at [234, 143] on input "Yes" at bounding box center [229, 147] width 9 height 9
radio input "true"
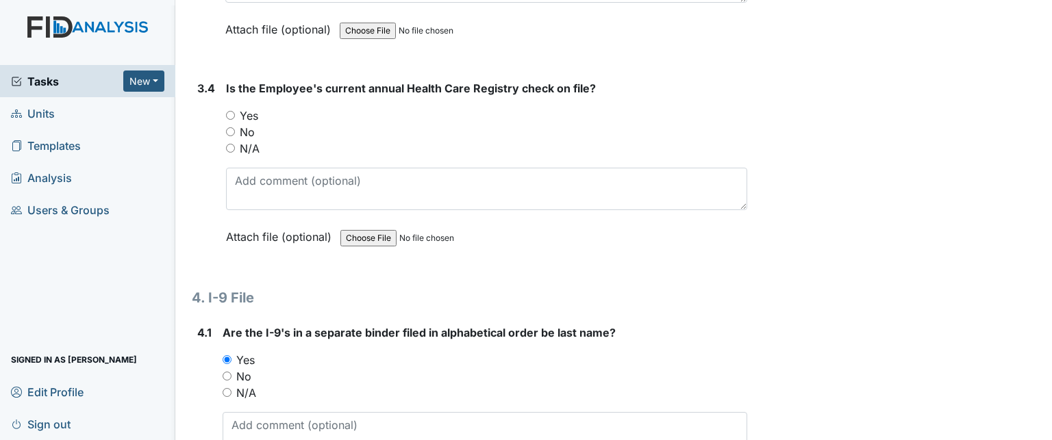
scroll to position [4657, 0]
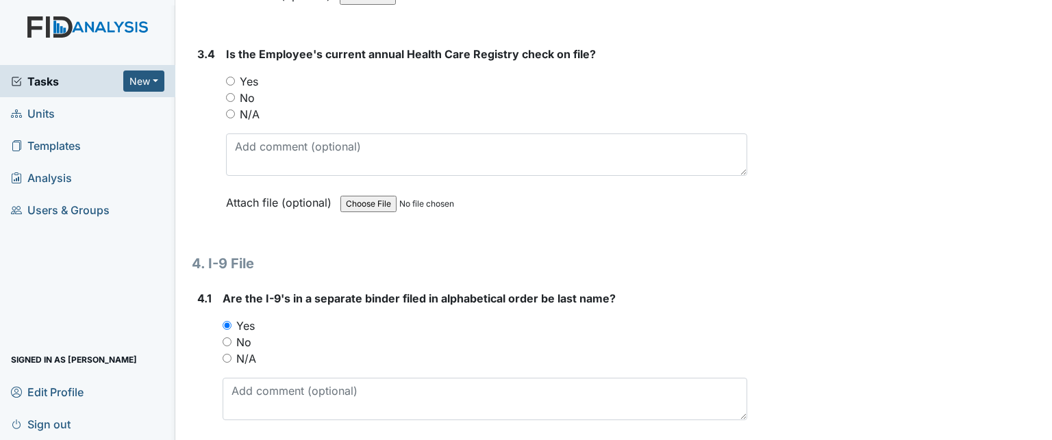
click at [256, 73] on label "Yes" at bounding box center [249, 81] width 18 height 16
click at [235, 77] on input "Yes" at bounding box center [230, 81] width 9 height 9
radio input "true"
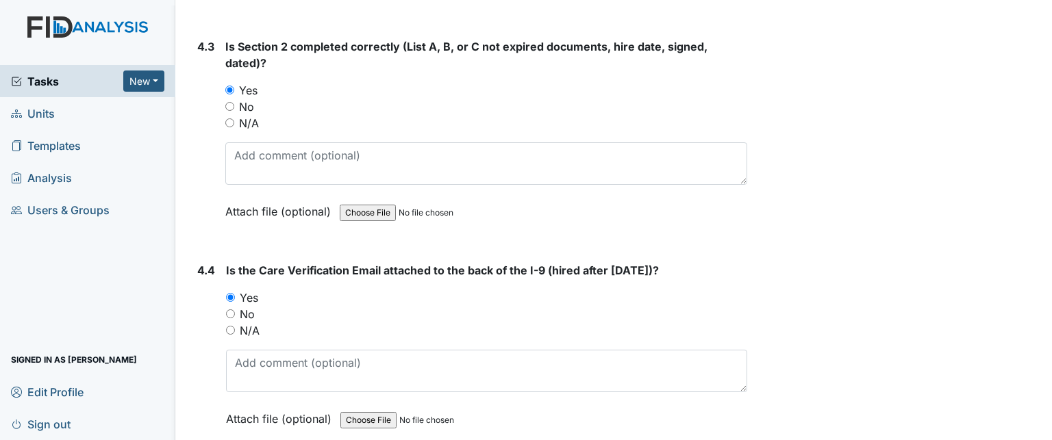
scroll to position [5372, 0]
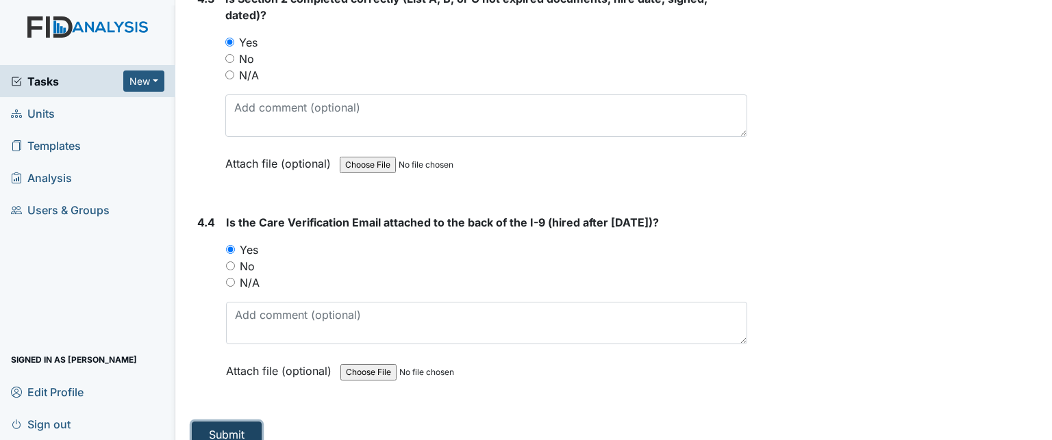
click at [242, 422] on button "Submit" at bounding box center [227, 435] width 70 height 26
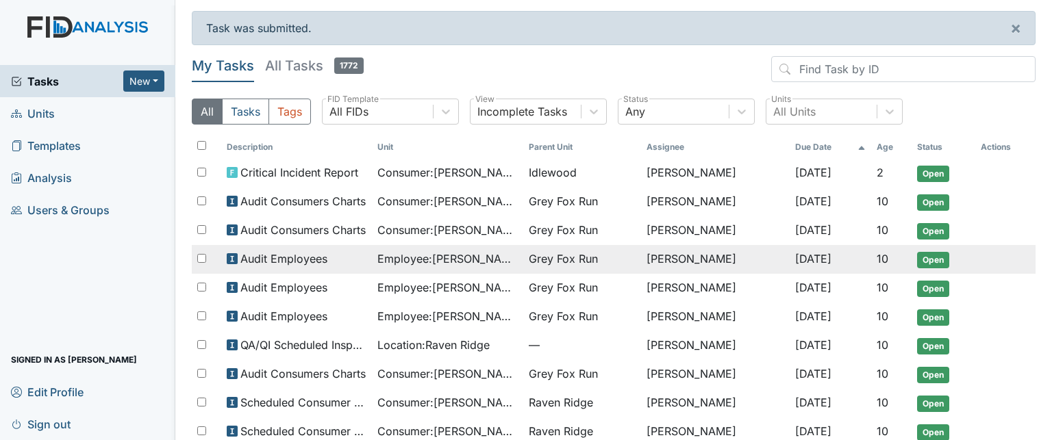
click at [410, 260] on span "Employee : [PERSON_NAME]" at bounding box center [447, 259] width 140 height 16
